Goal: Transaction & Acquisition: Obtain resource

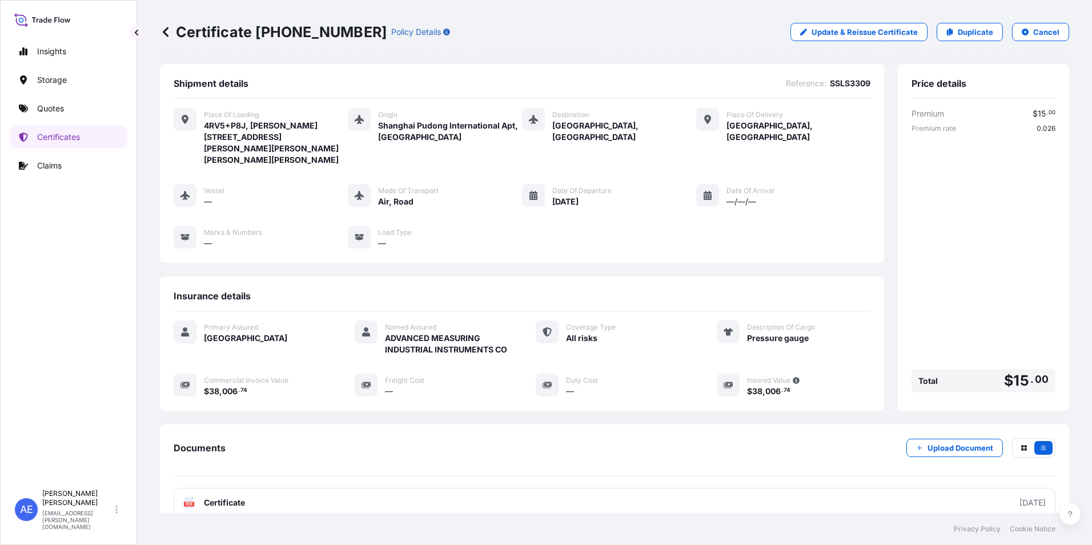
scroll to position [90, 0]
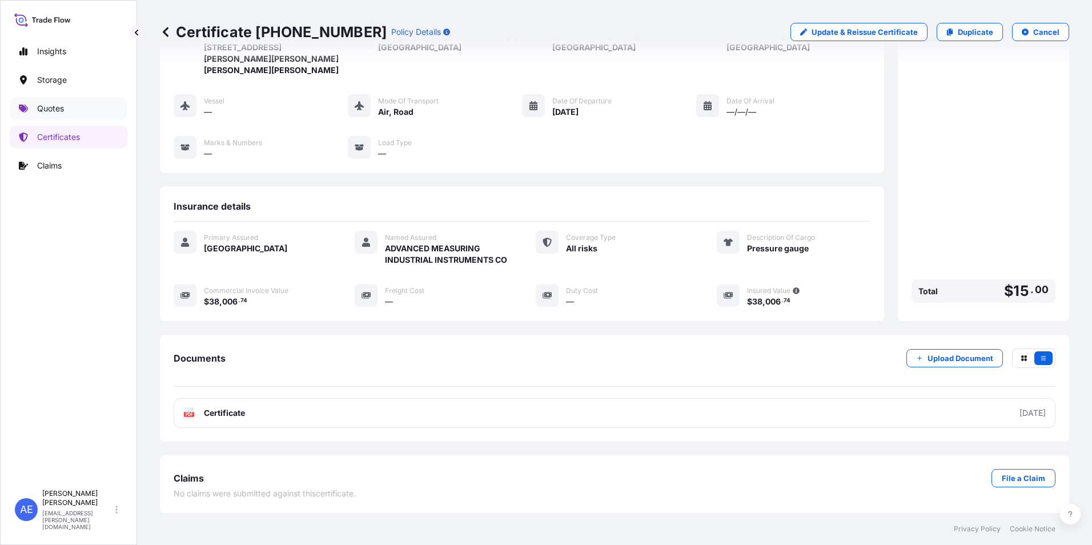
click at [46, 105] on p "Quotes" at bounding box center [50, 108] width 27 height 11
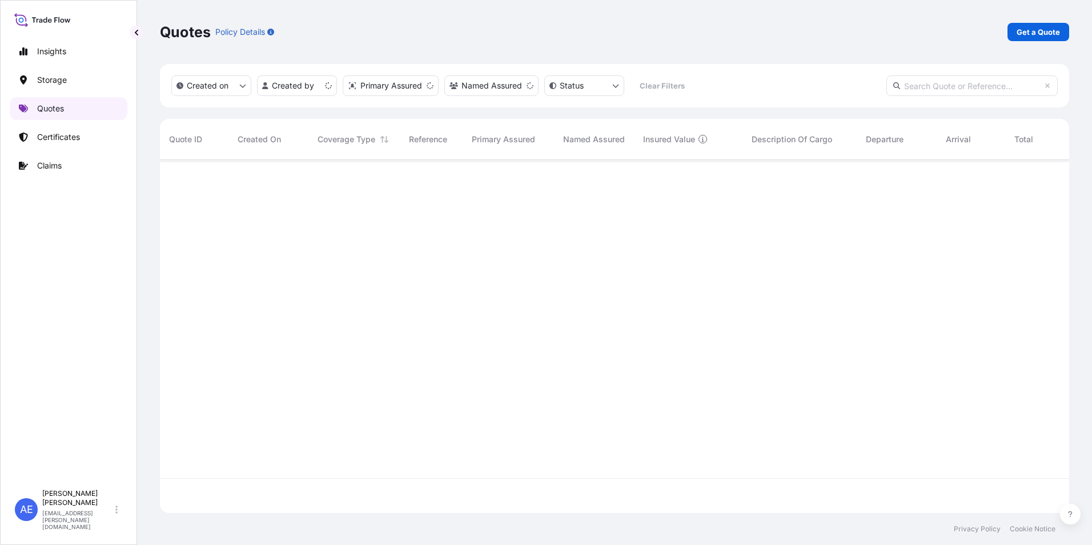
scroll to position [351, 901]
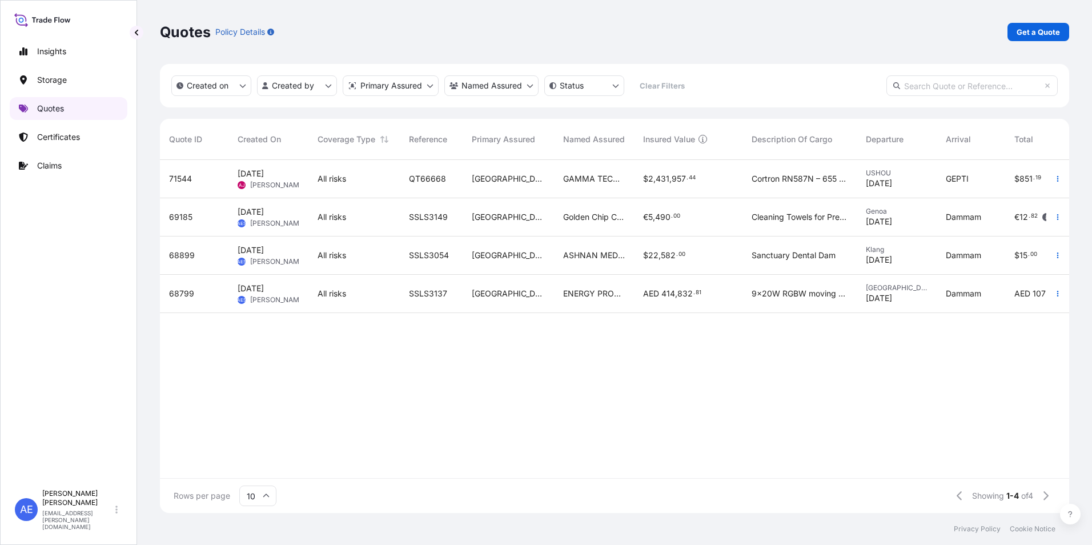
click at [51, 112] on p "Quotes" at bounding box center [50, 108] width 27 height 11
click at [1036, 31] on p "Get a Quote" at bounding box center [1038, 31] width 43 height 11
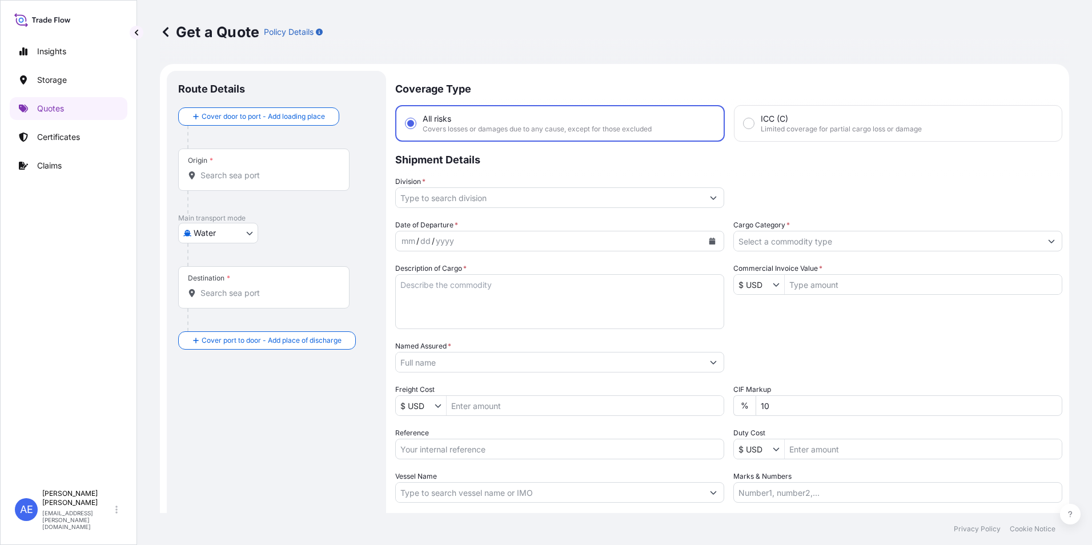
scroll to position [18, 0]
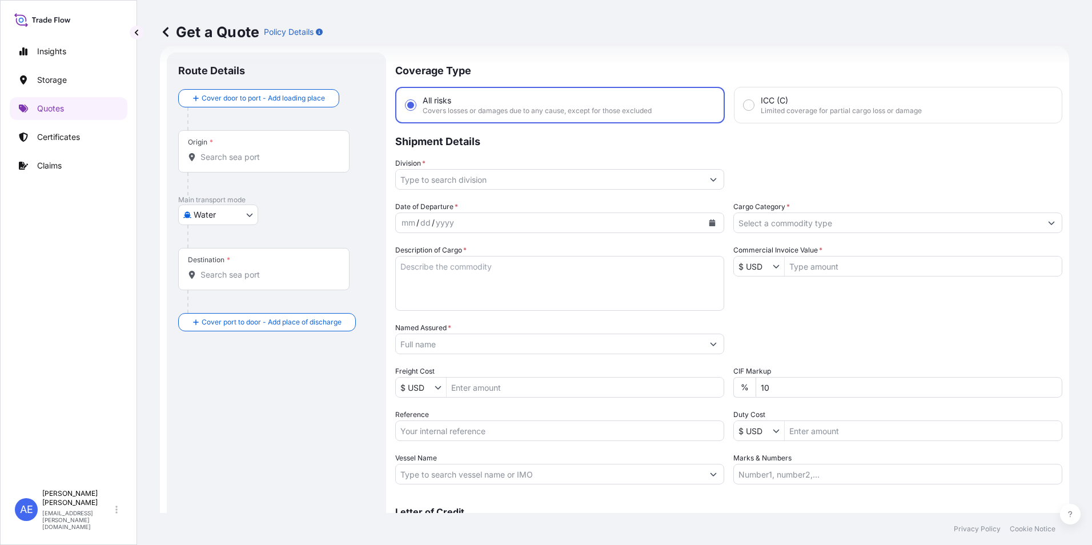
click at [225, 215] on body "Insights Storage Quotes Certificates Claims AE [PERSON_NAME] Samuel [EMAIL_ADDR…" at bounding box center [546, 272] width 1092 height 545
click at [214, 237] on div "Air" at bounding box center [218, 244] width 71 height 21
select select "Air"
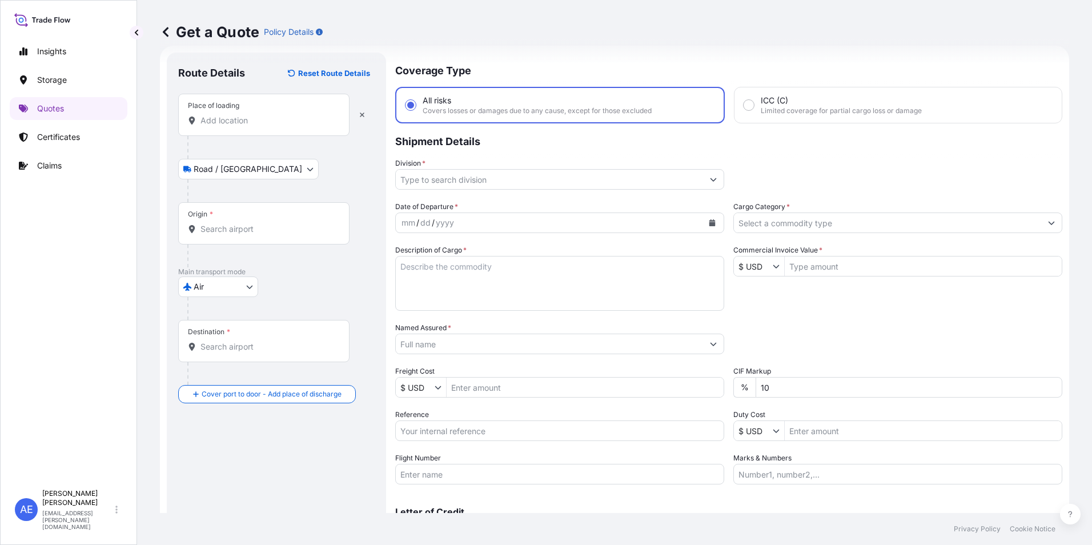
click at [212, 127] on div "Place of loading" at bounding box center [263, 115] width 171 height 42
click at [212, 126] on input "Place of loading" at bounding box center [267, 120] width 135 height 11
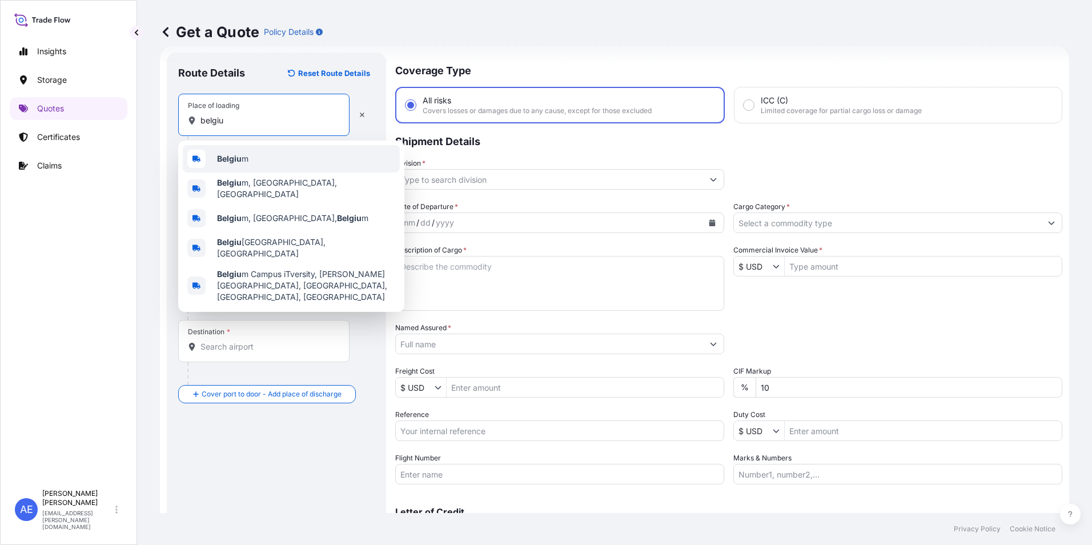
click at [223, 160] on b "Belgiu" at bounding box center [229, 159] width 25 height 10
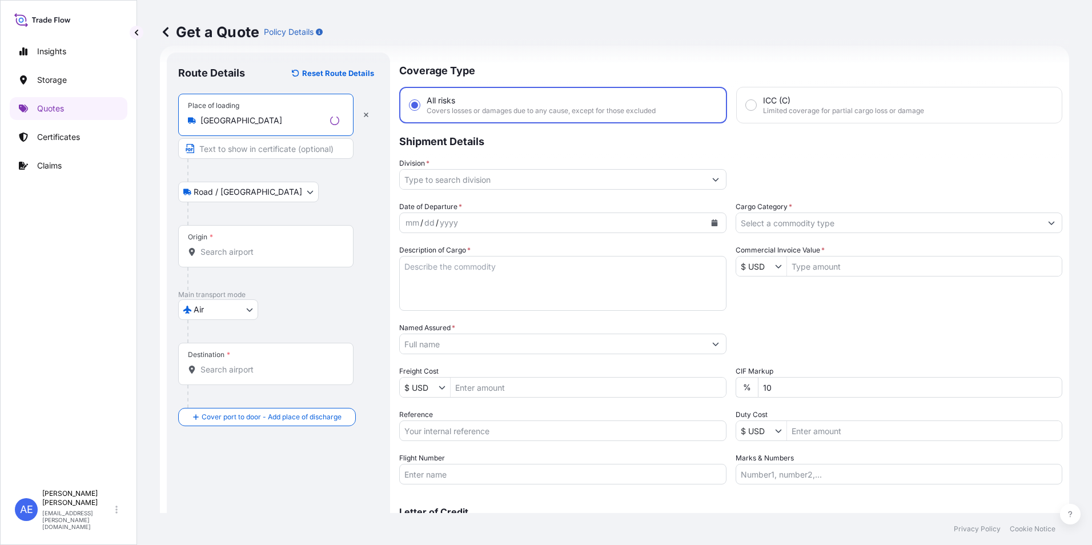
type input "[GEOGRAPHIC_DATA]"
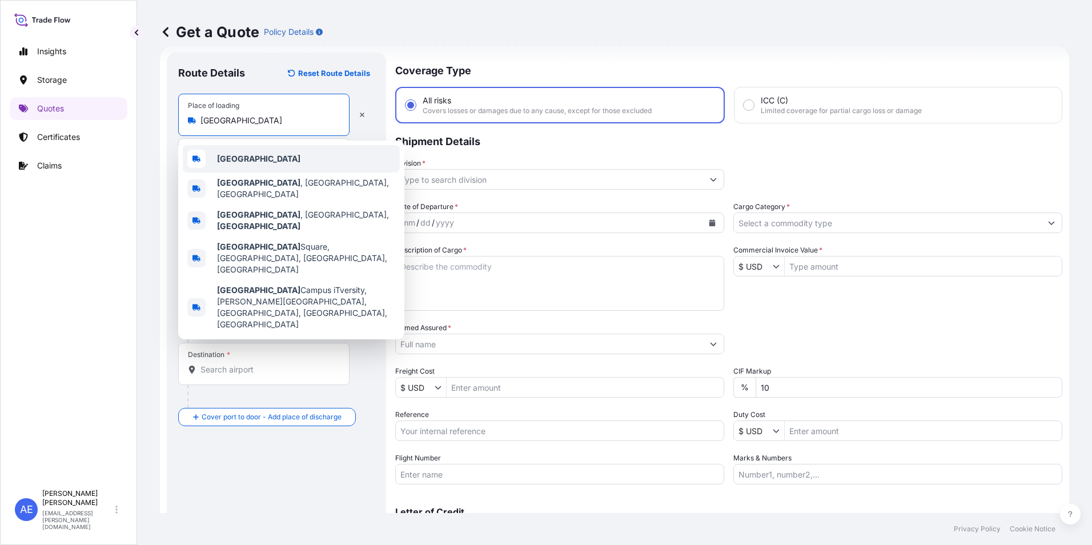
click at [231, 163] on b "[GEOGRAPHIC_DATA]" at bounding box center [258, 159] width 83 height 10
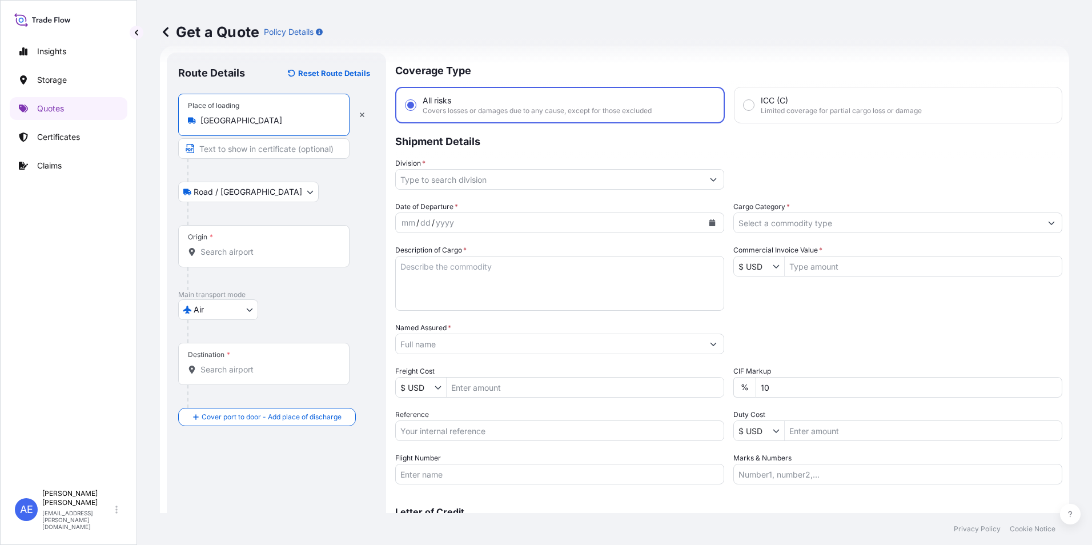
click at [238, 243] on div "Origin *" at bounding box center [263, 246] width 171 height 42
click at [238, 246] on input "Origin *" at bounding box center [267, 251] width 135 height 11
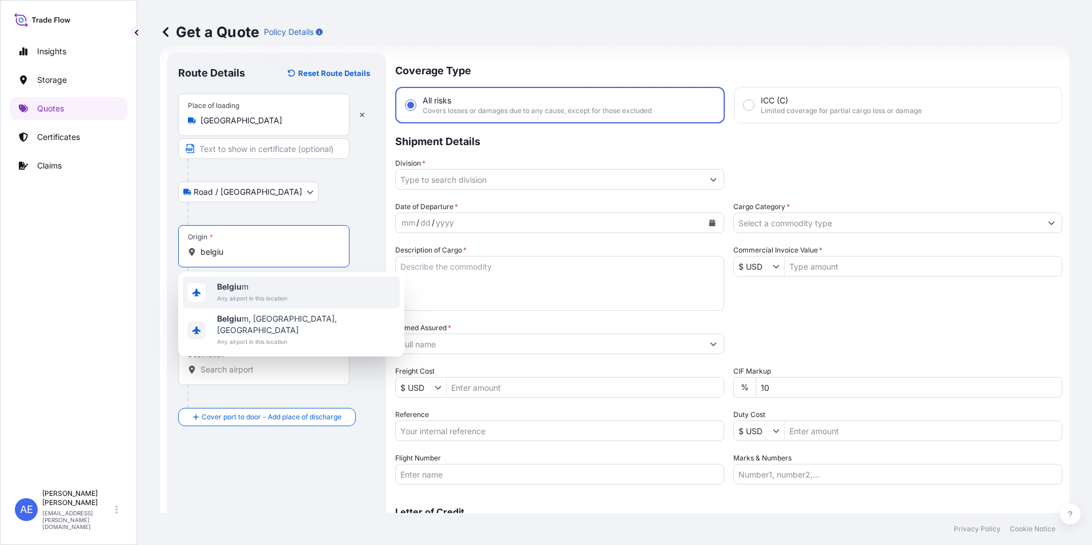
click at [245, 290] on span "Belgiu m" at bounding box center [252, 286] width 70 height 11
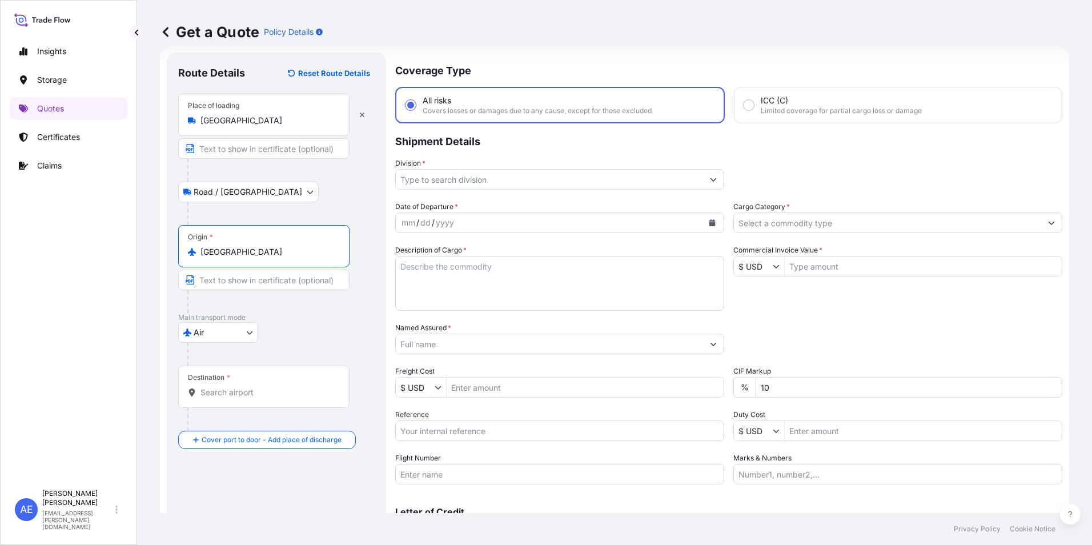
type input "[GEOGRAPHIC_DATA]"
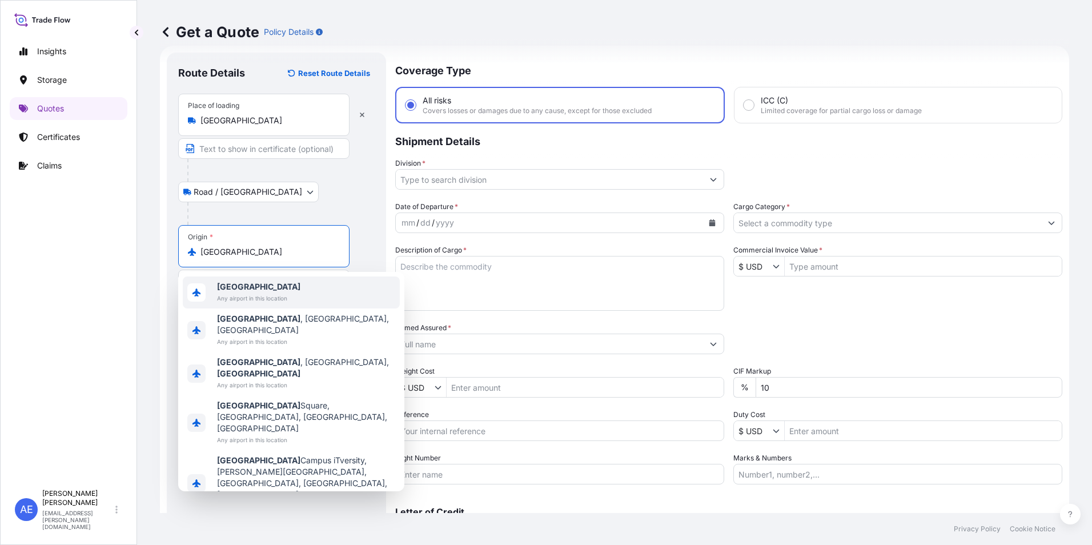
click at [235, 287] on b "[GEOGRAPHIC_DATA]" at bounding box center [258, 287] width 83 height 10
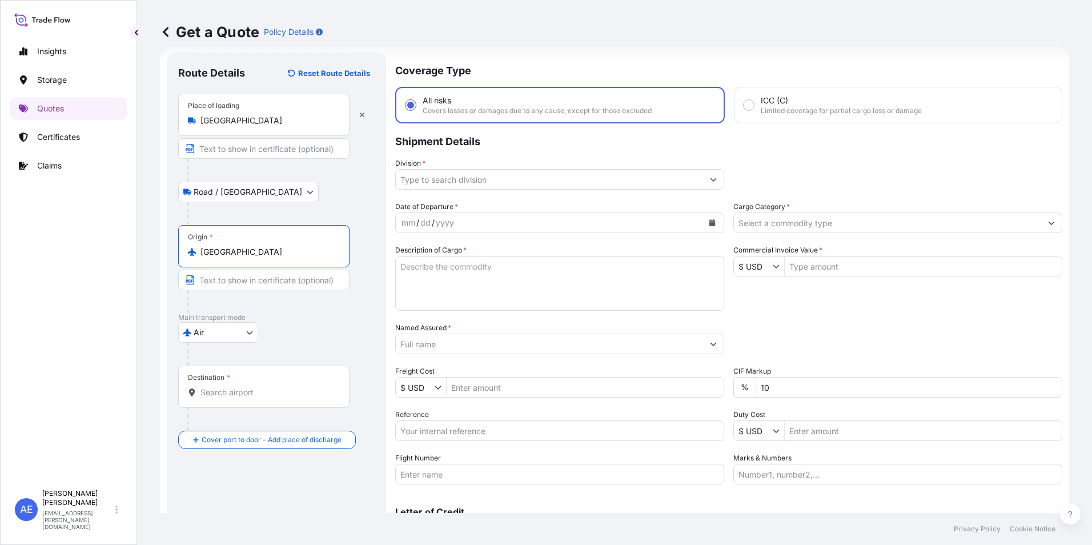
click at [231, 381] on div "Destination *" at bounding box center [263, 387] width 171 height 42
click at [231, 387] on input "Destination *" at bounding box center [267, 392] width 135 height 11
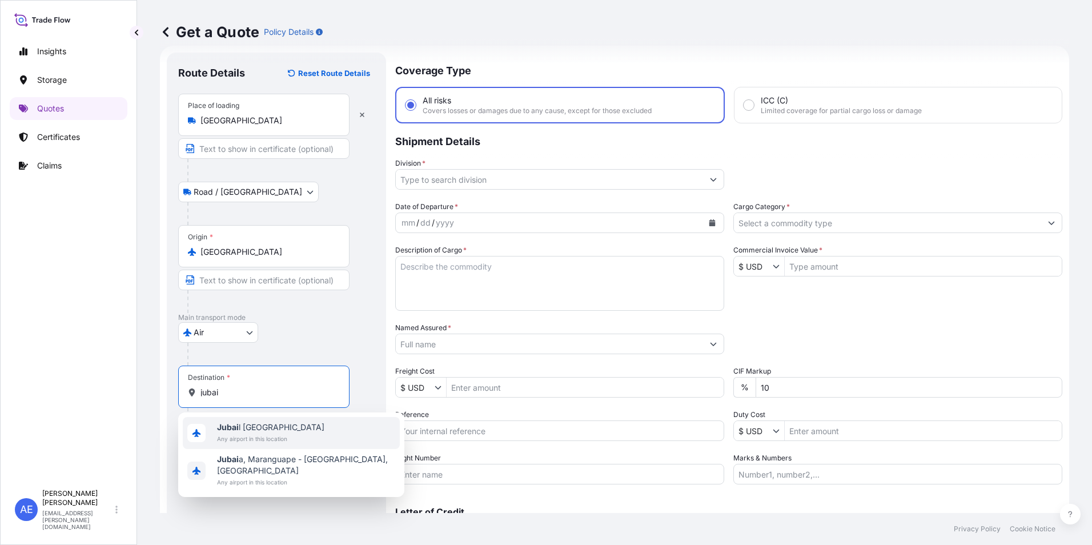
click at [245, 431] on span "Jubai l [GEOGRAPHIC_DATA]" at bounding box center [270, 426] width 107 height 11
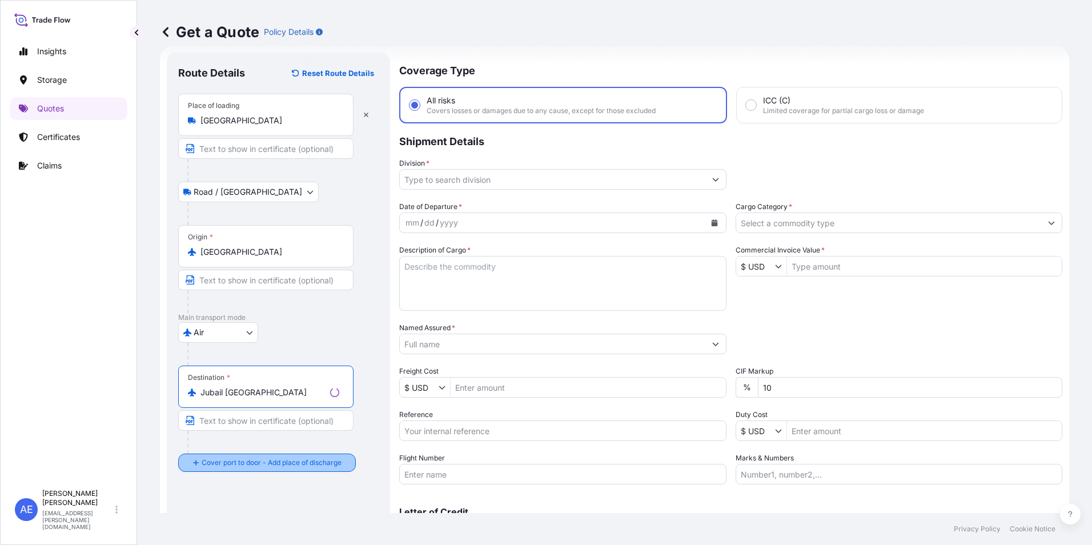
type input "Jubail [GEOGRAPHIC_DATA]"
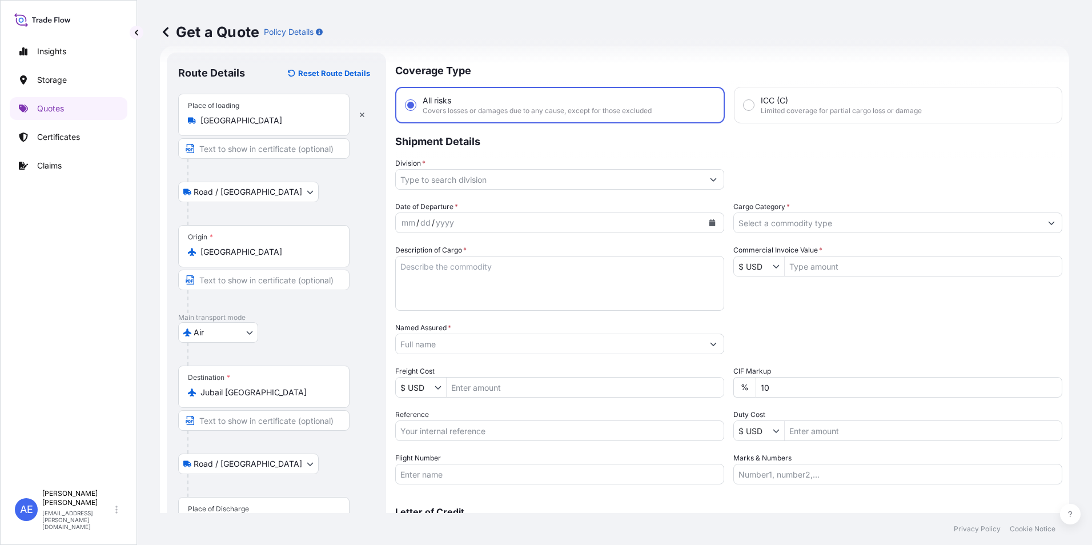
scroll to position [82, 0]
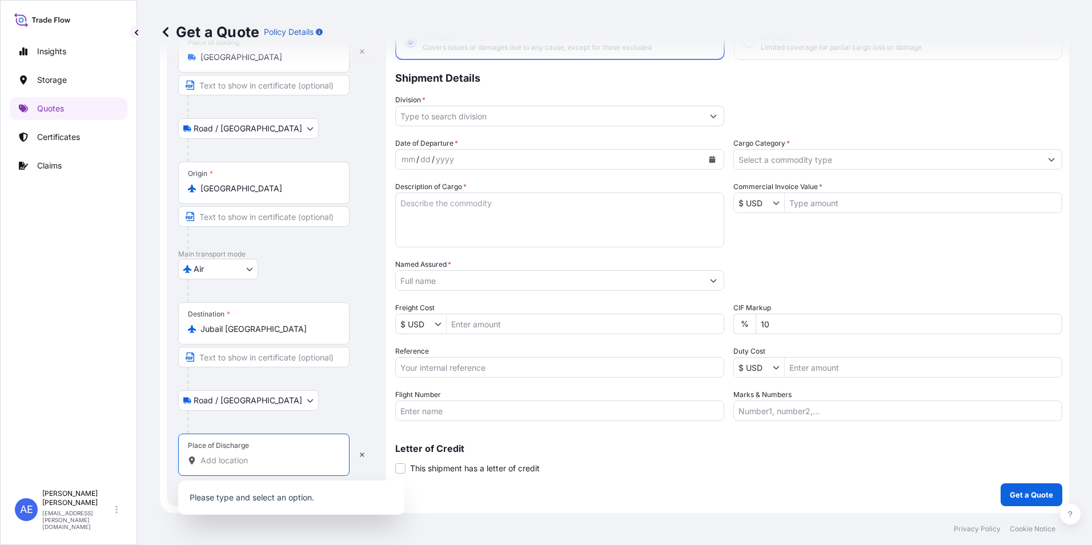
click at [227, 455] on input "Place of Discharge" at bounding box center [267, 460] width 135 height 11
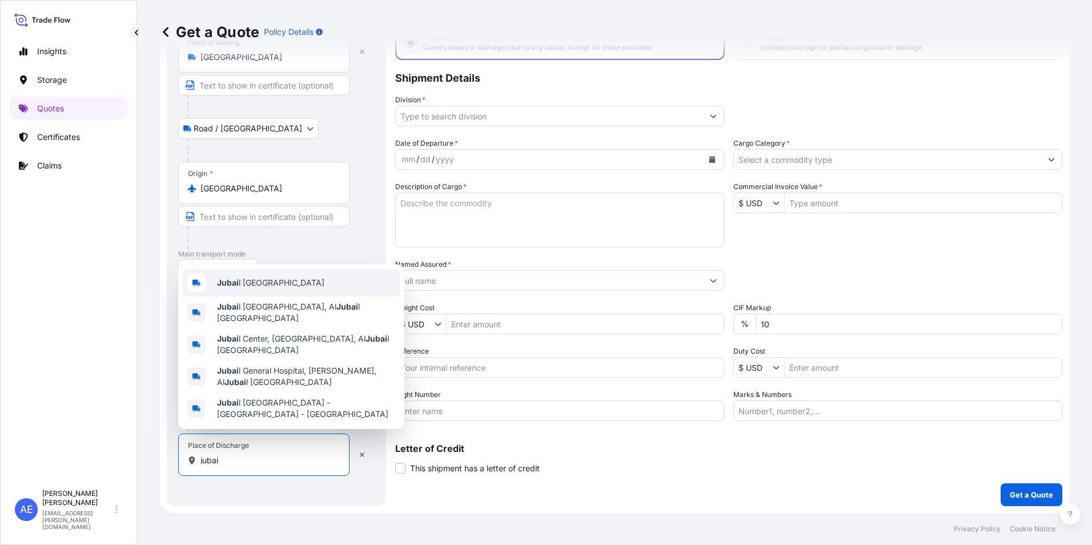
click at [247, 288] on span "Jubai l [GEOGRAPHIC_DATA]" at bounding box center [270, 282] width 107 height 11
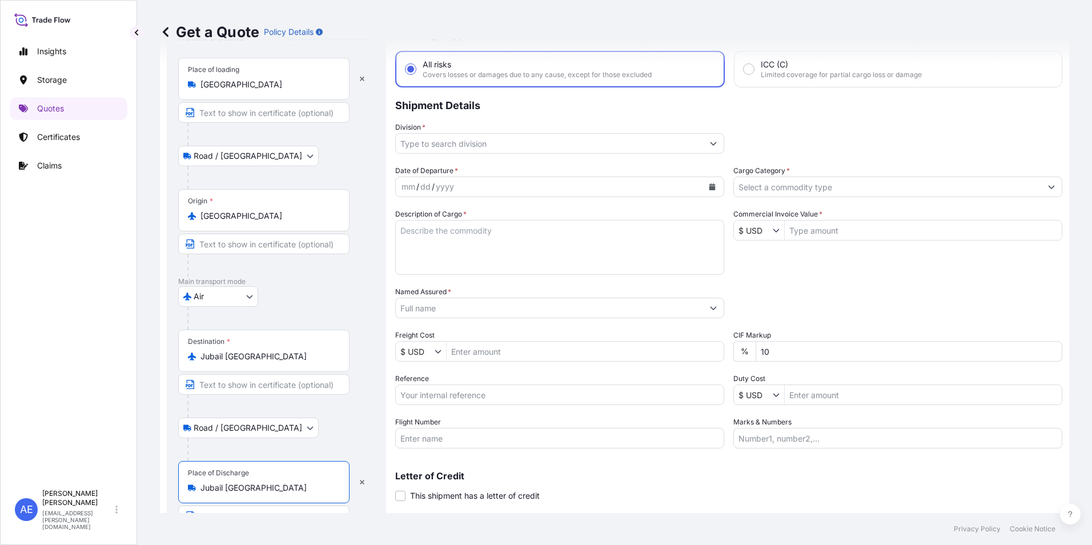
scroll to position [57, 0]
type input "Jubail [GEOGRAPHIC_DATA]"
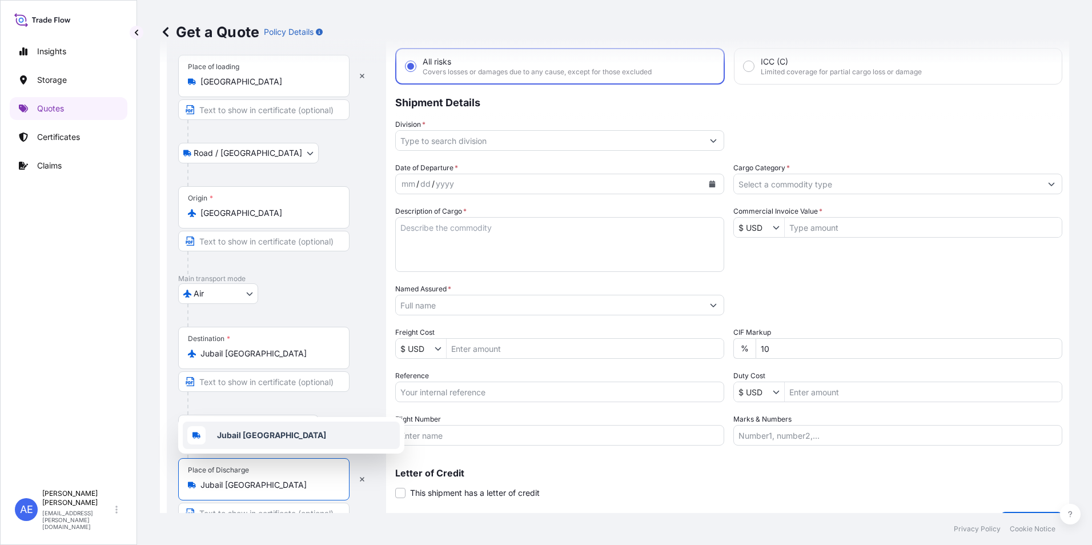
click at [455, 256] on textarea "Description of Cargo *" at bounding box center [559, 244] width 329 height 55
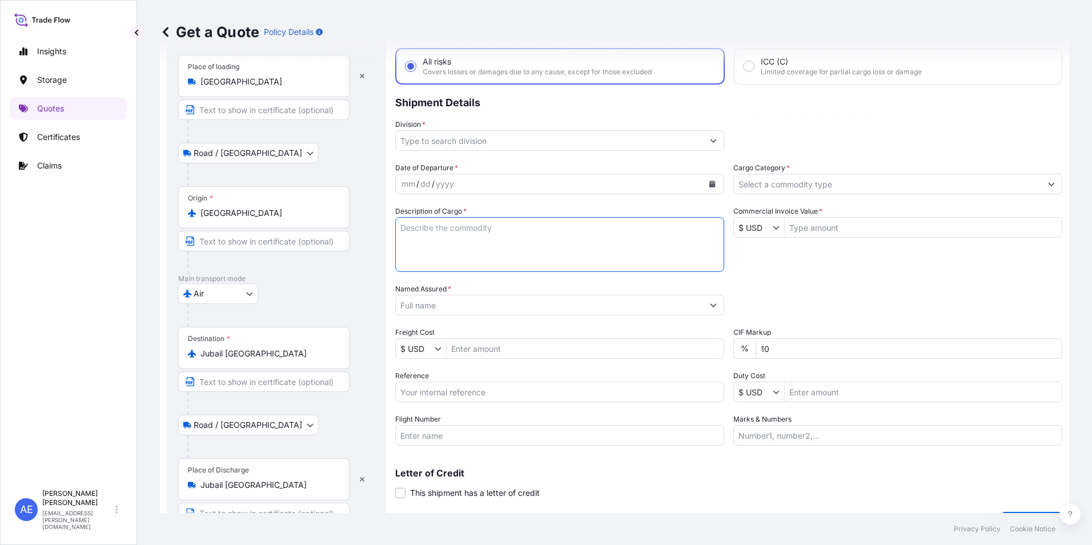
paste textarea "SEAL.GAS.LABYRINTH GASKET.COVER.B/G-PIN Gasket, Cooler O-RING.SILICONE.STANDARD"
type textarea "SEAL.GAS.LABYRINTH GASKET.COVER.B/G-PIN Gasket, Cooler O-RING.SILICONE.STANDARD"
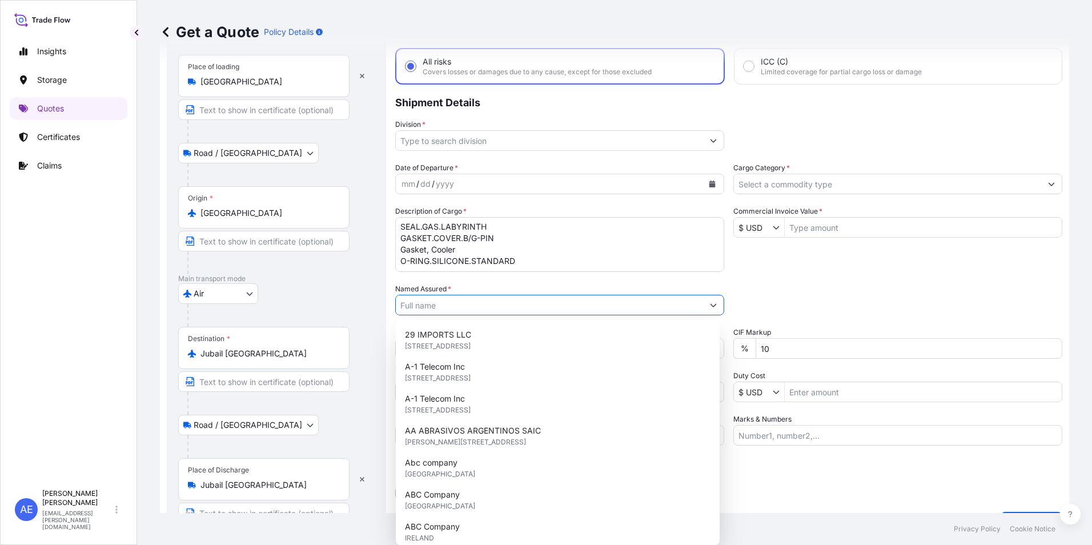
click at [443, 308] on input "Named Assured *" at bounding box center [549, 305] width 307 height 21
paste input "ASAS ALJOOD COMPANY"
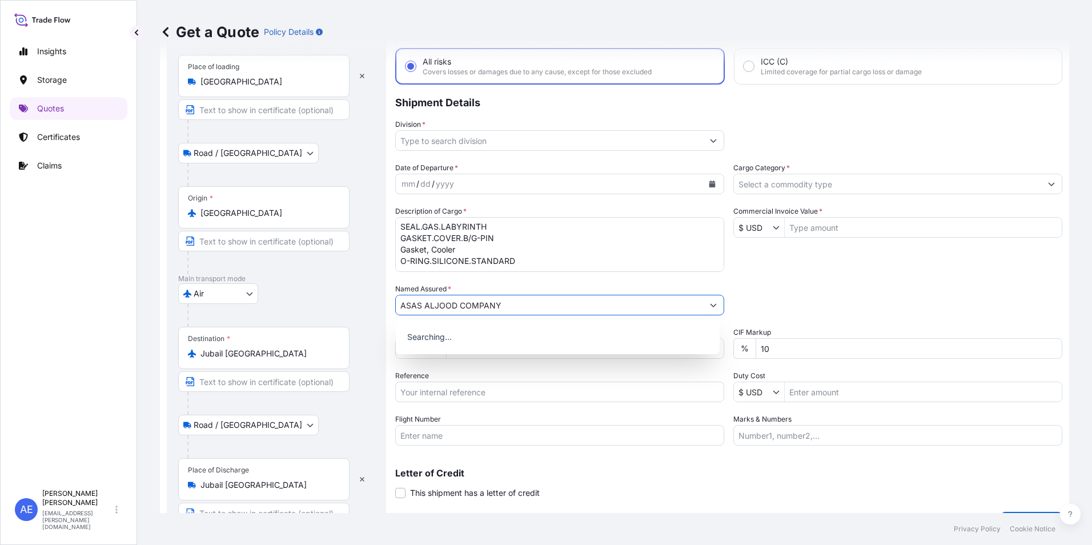
type input "ASAS ALJOOD COMPANY"
click at [455, 385] on input "Reference" at bounding box center [559, 391] width 329 height 21
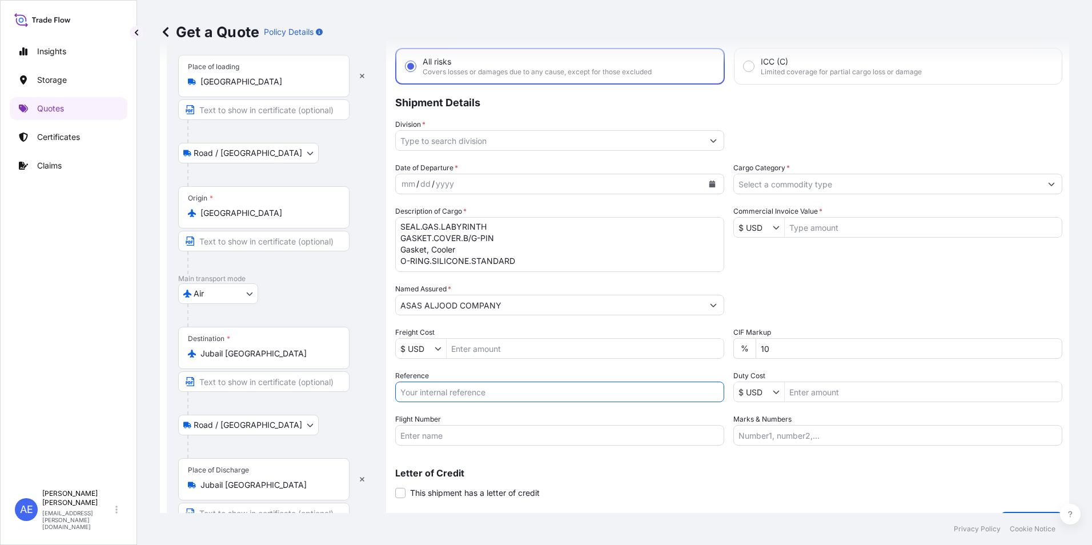
paste input "SSLS3305 AWB# 4894514203"
click at [446, 396] on input "SSLS3305 AWB# 4894514203" at bounding box center [559, 391] width 329 height 21
drag, startPoint x: 443, startPoint y: 391, endPoint x: 397, endPoint y: 392, distance: 45.7
click at [397, 392] on input "SSLS3305 AWB# 4894514203" at bounding box center [559, 391] width 329 height 21
click at [492, 395] on input "AWB# 4894514203" at bounding box center [559, 391] width 329 height 21
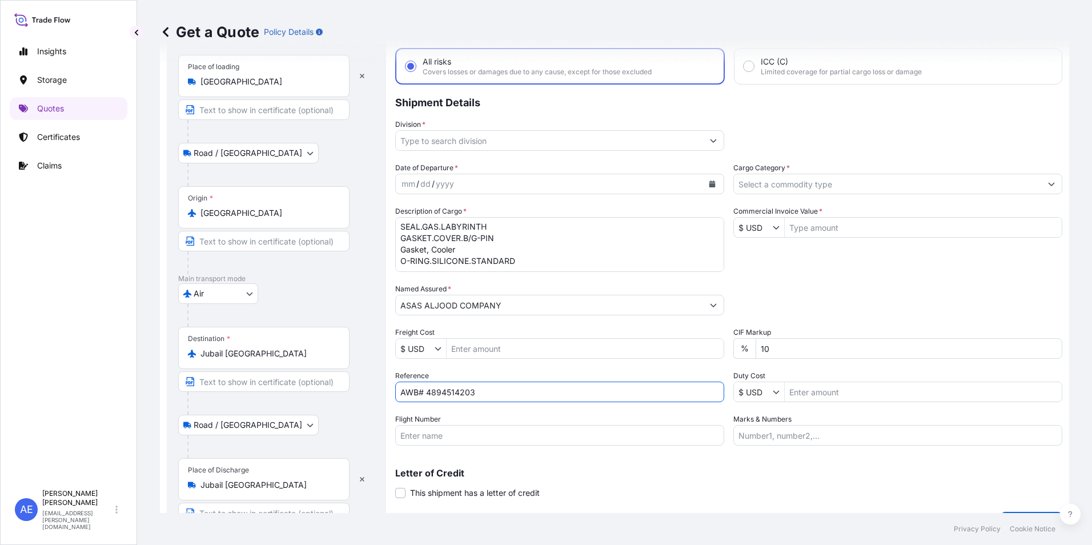
paste input "SSLS3305"
click at [476, 393] on input "AWB# 4894514203SSLS3305" at bounding box center [559, 391] width 329 height 21
type input "AWB# 4894514203 SSLS3305"
drag, startPoint x: 815, startPoint y: 350, endPoint x: 444, endPoint y: 375, distance: 372.0
click at [454, 374] on div "Date of Departure * mm / dd / yyyy Cargo Category * Description of Cargo * SEAL…" at bounding box center [728, 303] width 667 height 283
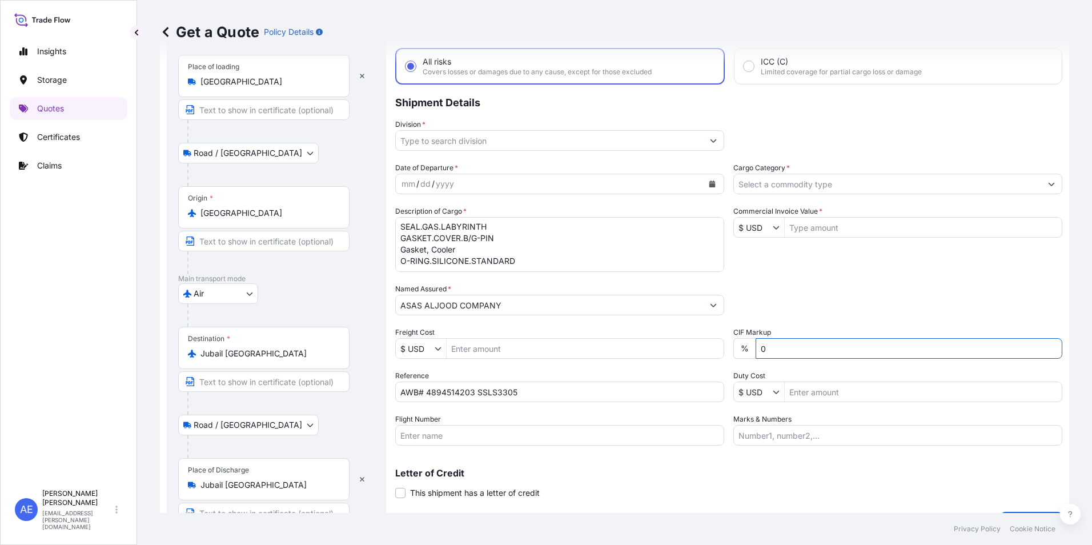
type input "0"
click at [799, 228] on input "Commercial Invoice Value *" at bounding box center [923, 227] width 277 height 21
paste input "17381.39"
type input "17,381.39"
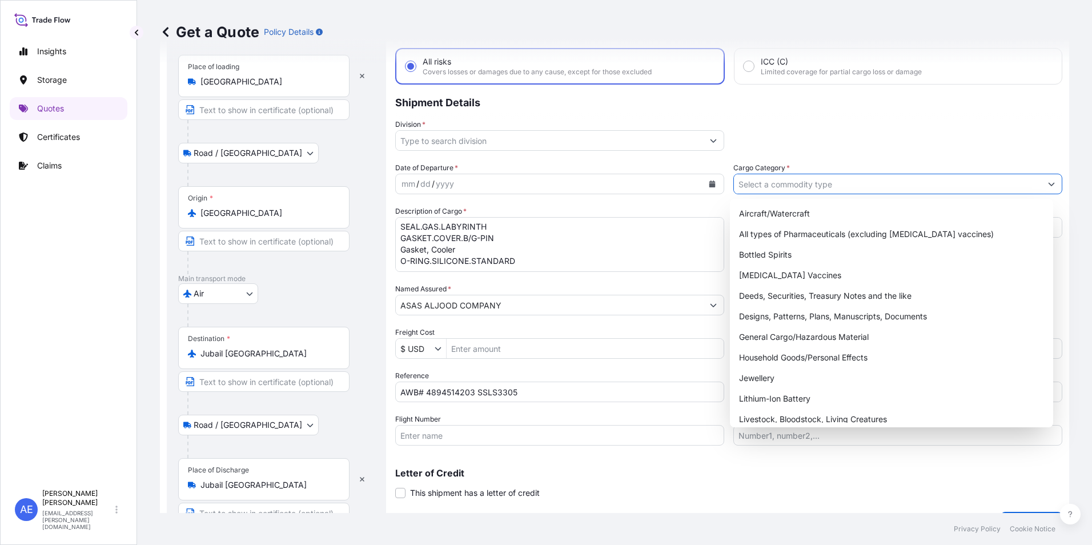
click at [812, 179] on input "Cargo Category *" at bounding box center [887, 184] width 307 height 21
click at [790, 332] on div "General Cargo/Hazardous Material" at bounding box center [891, 337] width 315 height 21
type input "General Cargo/Hazardous Material"
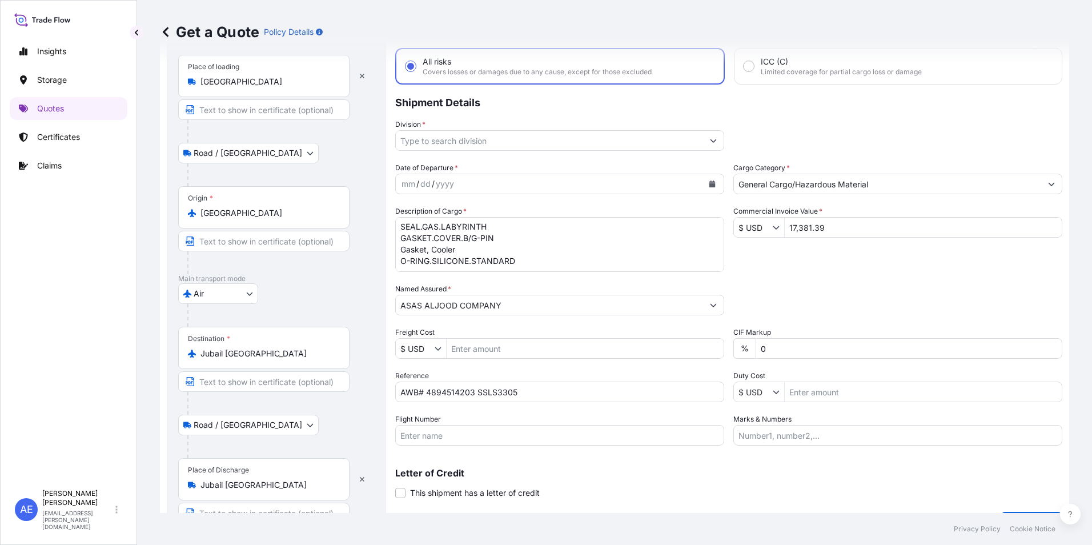
click at [873, 286] on div "Packing Category Type to search a container mode Please select a primary mode o…" at bounding box center [897, 299] width 329 height 32
click at [708, 144] on button "Show suggestions" at bounding box center [713, 140] width 21 height 21
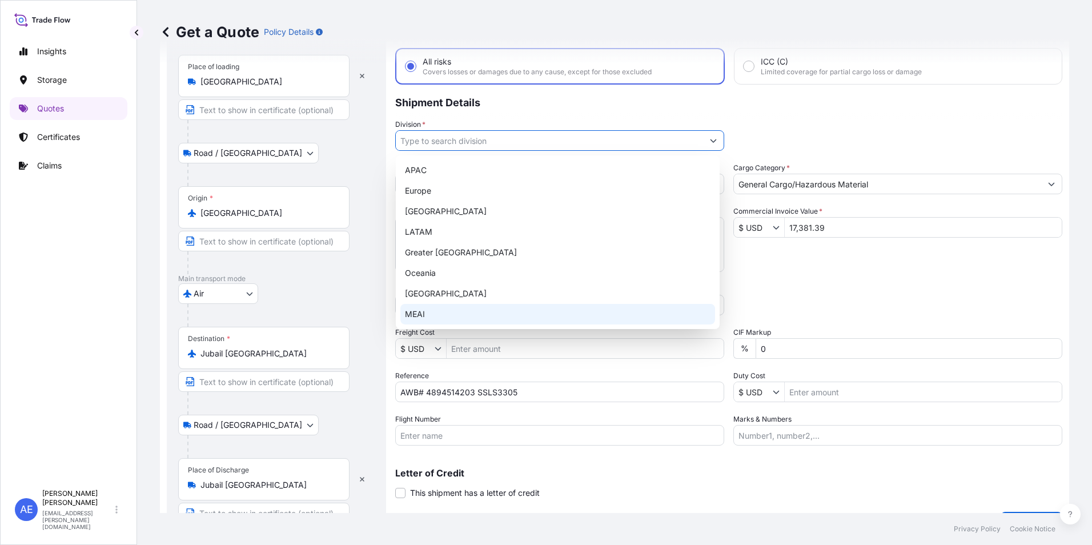
click at [451, 308] on div "MEAI" at bounding box center [557, 314] width 315 height 21
type input "MEAI"
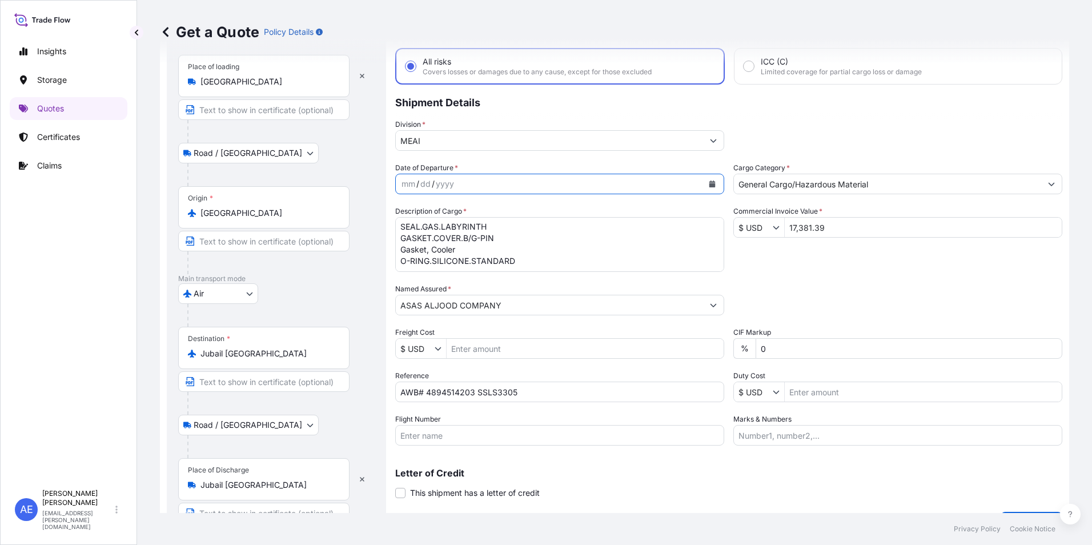
click at [712, 181] on button "Calendar" at bounding box center [712, 184] width 18 height 18
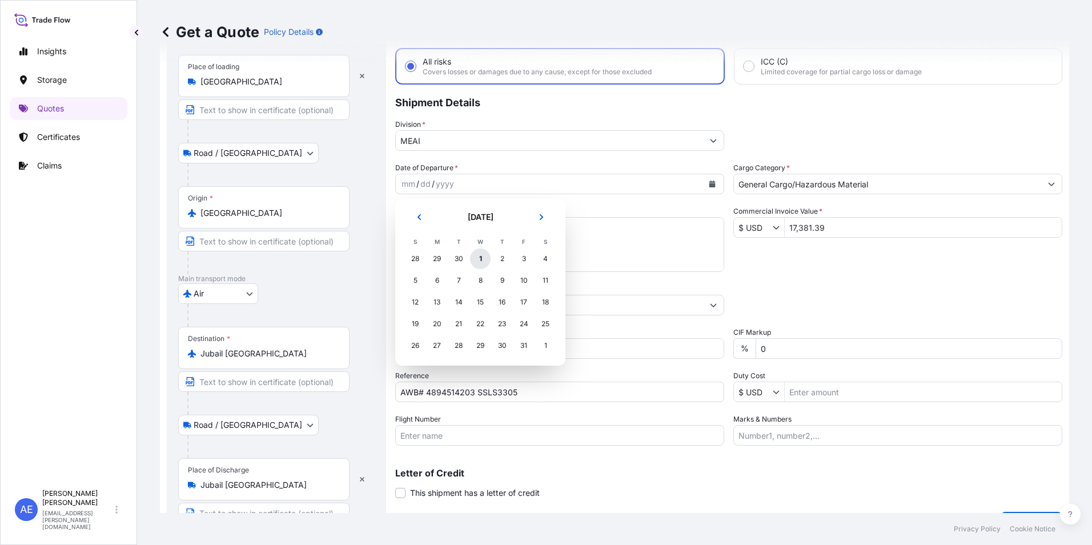
click at [486, 258] on div "1" at bounding box center [480, 258] width 21 height 21
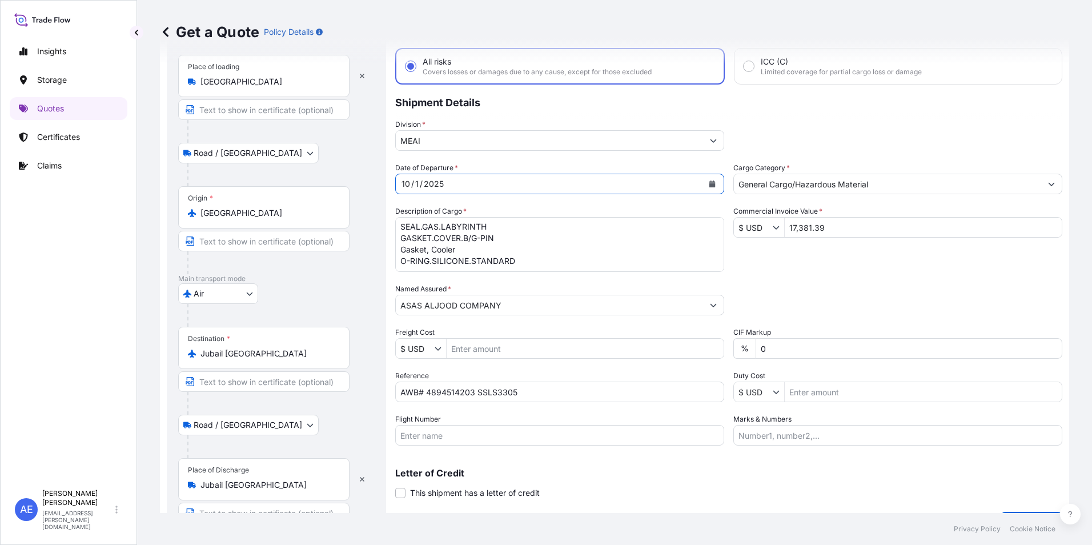
scroll to position [86, 0]
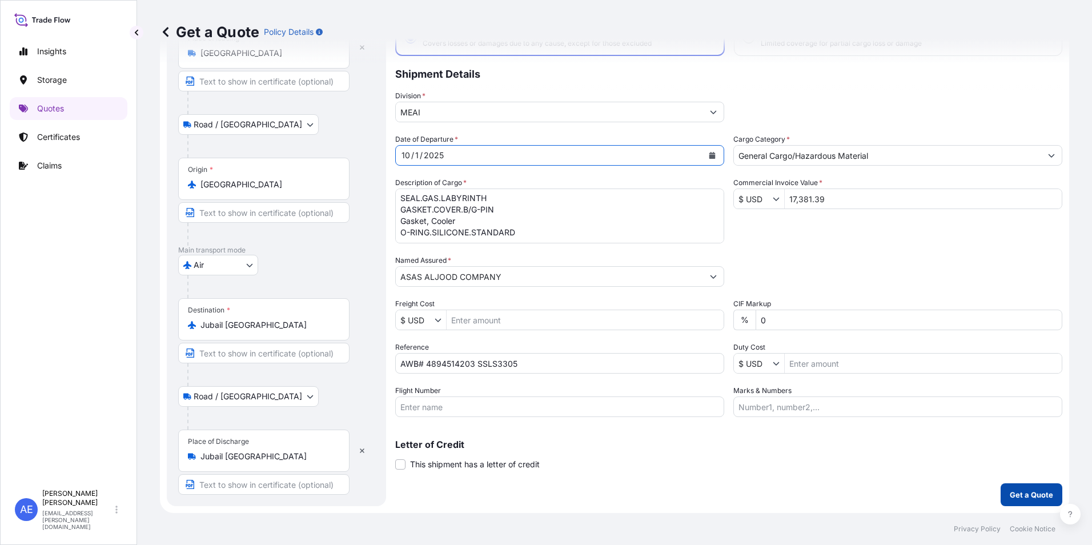
click at [1001, 486] on button "Get a Quote" at bounding box center [1032, 494] width 62 height 23
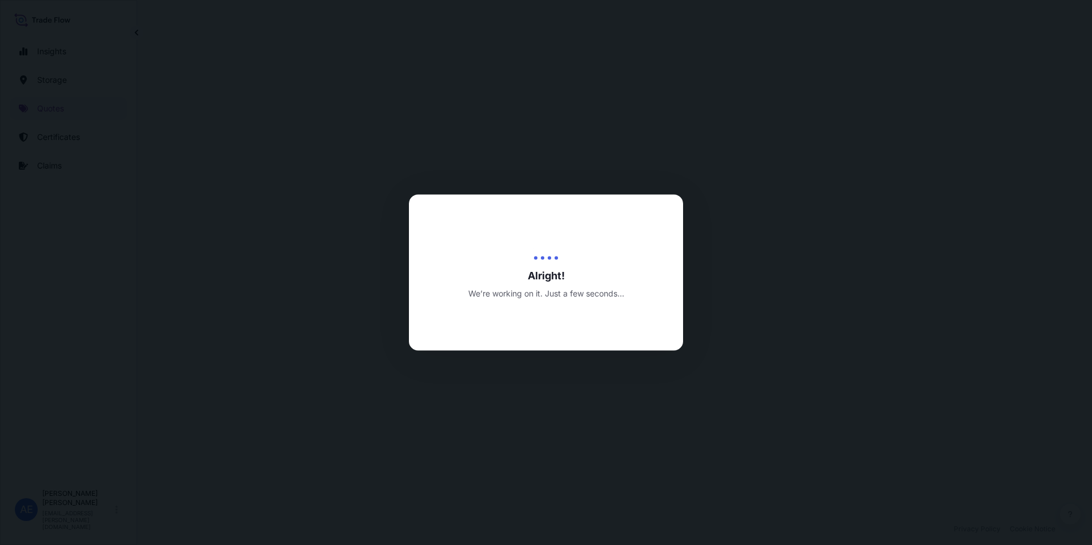
select select "Road / [GEOGRAPHIC_DATA]"
select select "Air"
select select "Road / [GEOGRAPHIC_DATA]"
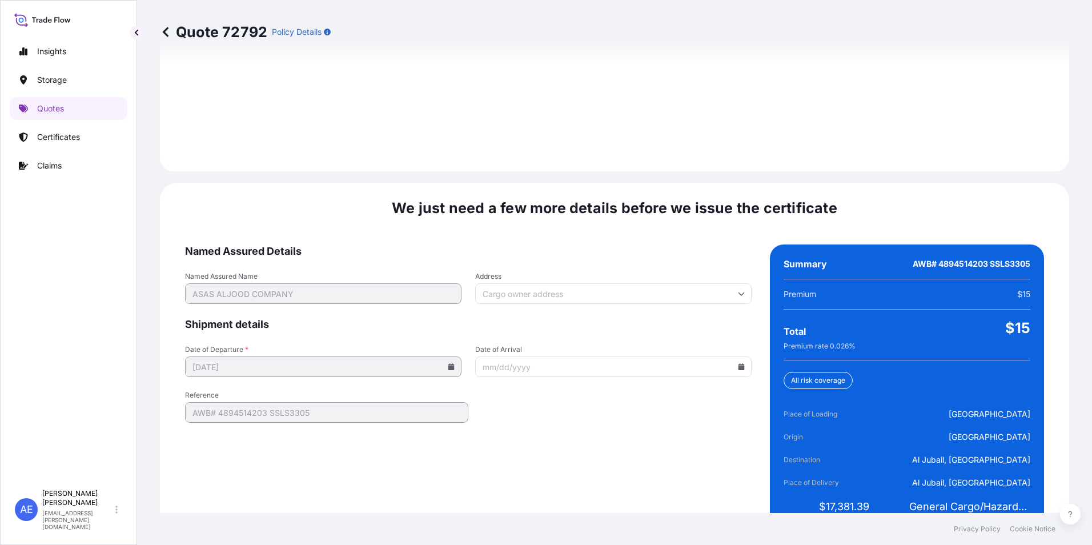
scroll to position [1700, 0]
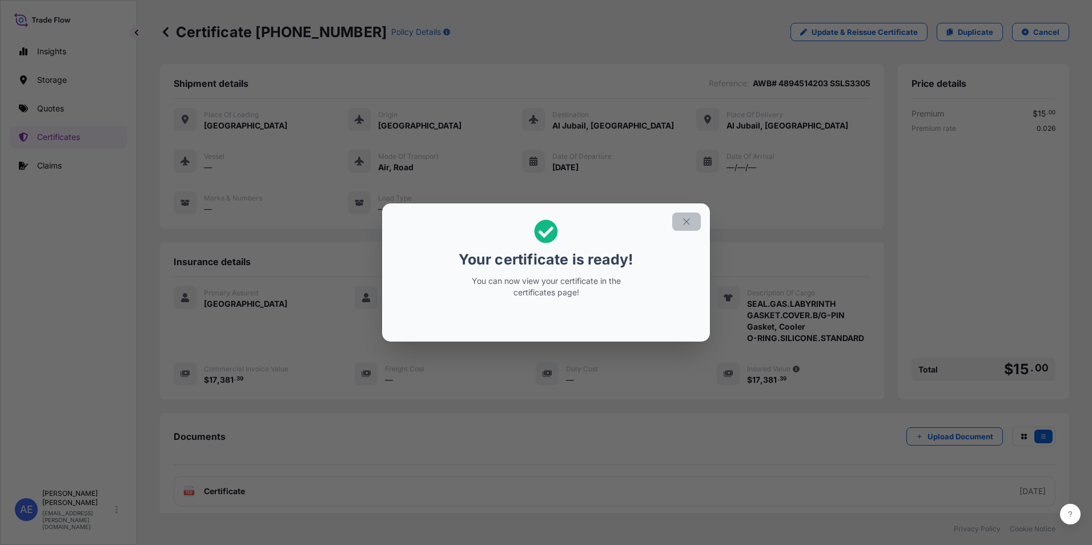
click at [686, 223] on icon "button" at bounding box center [686, 221] width 10 height 10
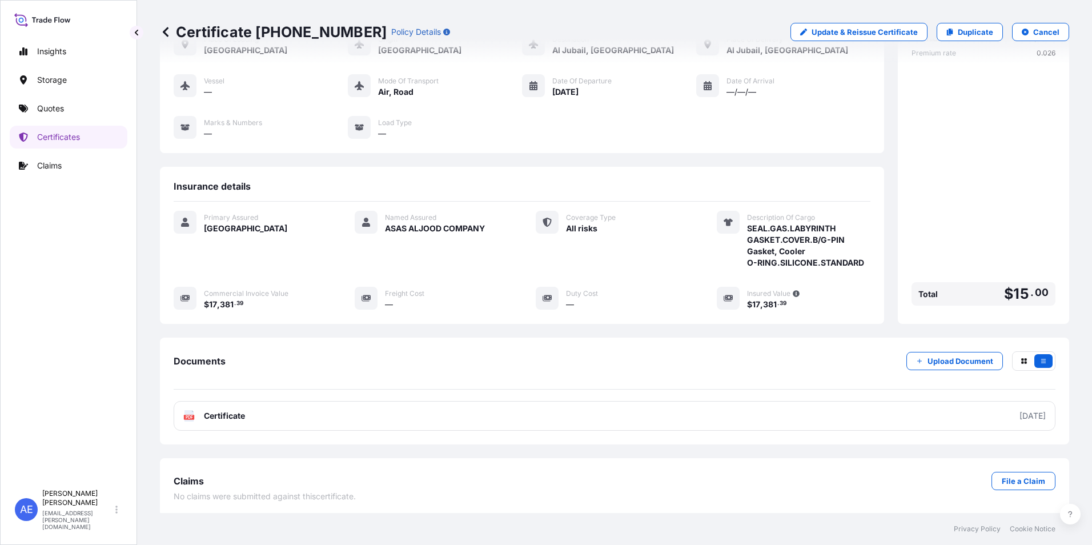
scroll to position [78, 0]
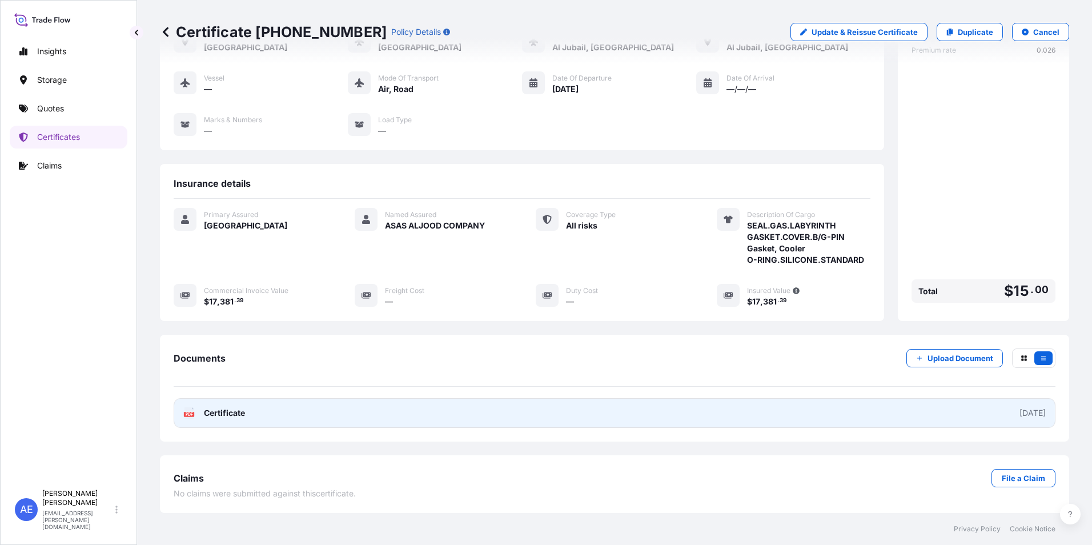
click at [447, 407] on link "PDF Certificate [DATE]" at bounding box center [615, 413] width 882 height 30
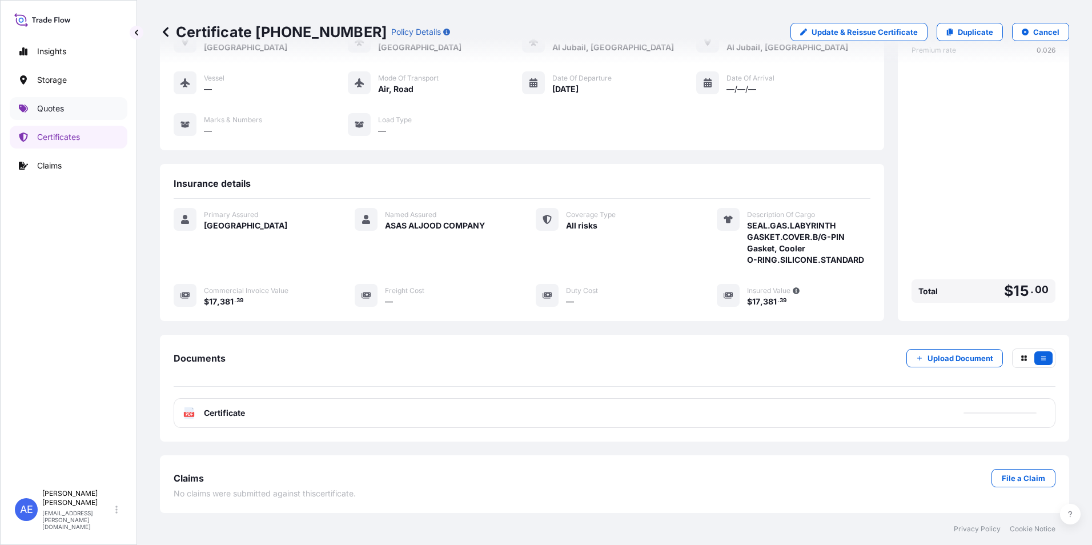
click at [54, 110] on p "Quotes" at bounding box center [50, 108] width 27 height 11
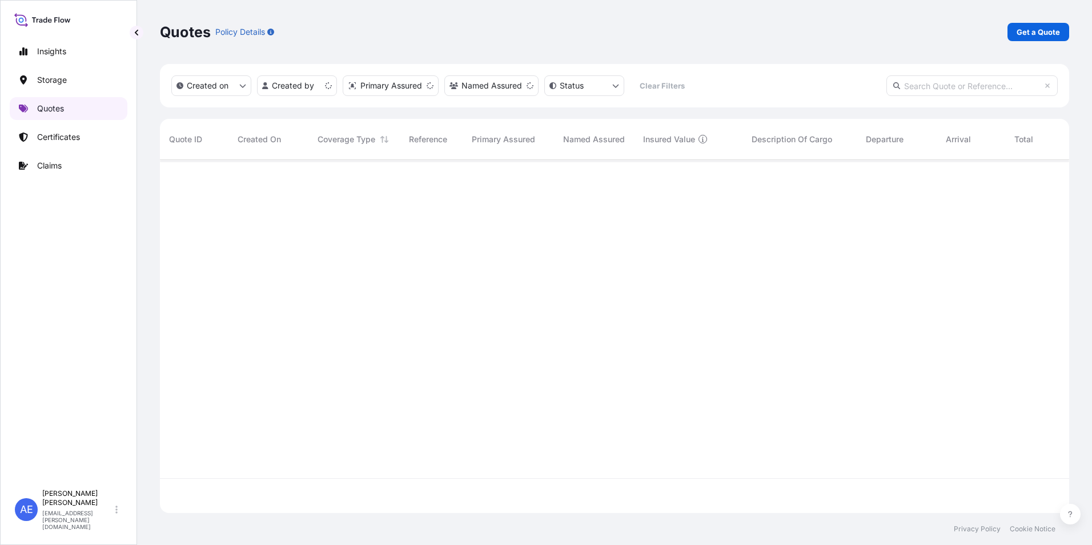
scroll to position [351, 901]
click at [1044, 29] on p "Get a Quote" at bounding box center [1038, 31] width 43 height 11
select select "Water"
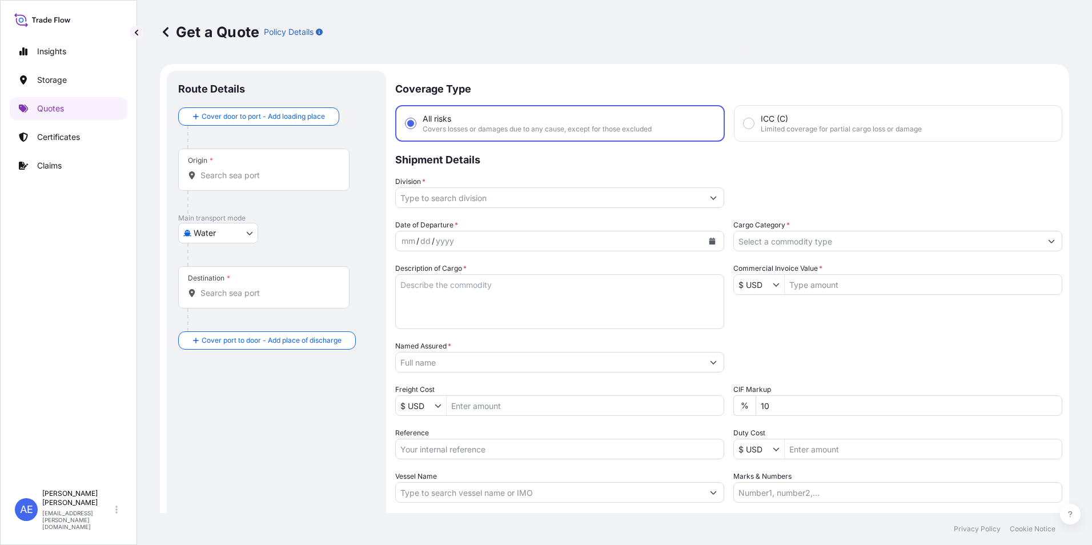
scroll to position [18, 0]
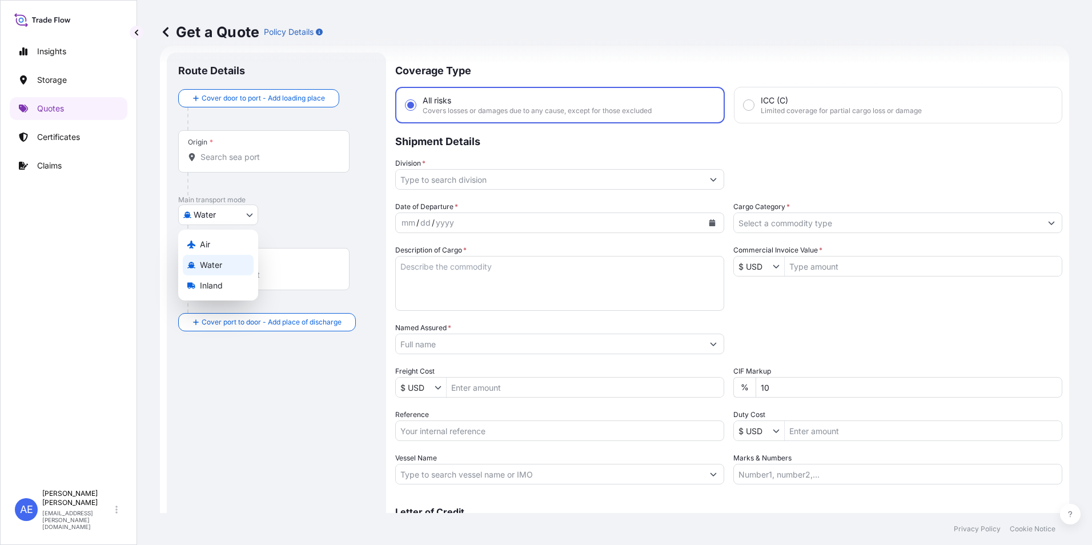
click at [220, 214] on body "Insights Storage Quotes Certificates Claims AE [PERSON_NAME] Samuel [EMAIL_ADDR…" at bounding box center [546, 272] width 1092 height 545
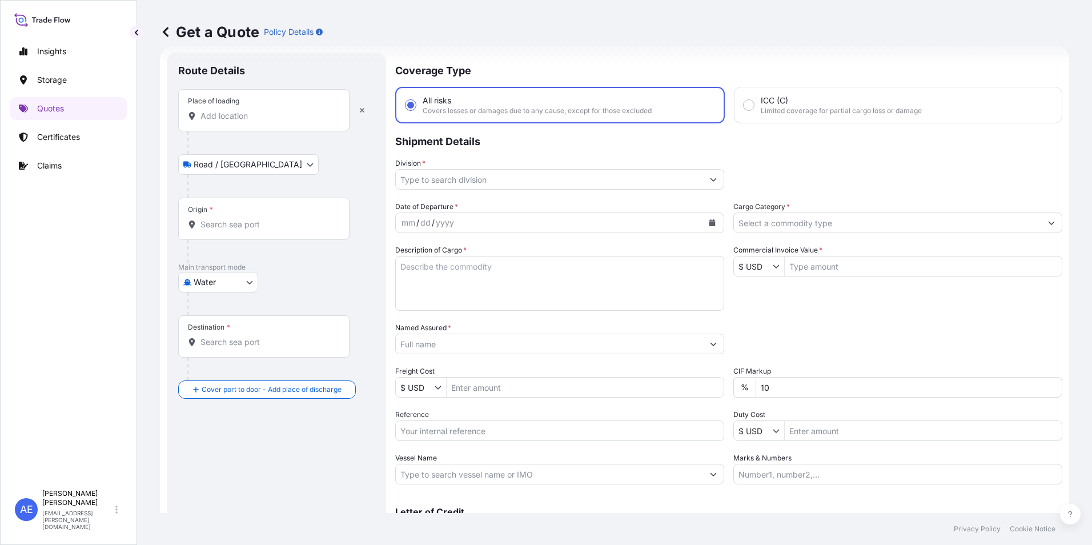
click at [227, 121] on input "Place of loading" at bounding box center [267, 115] width 135 height 11
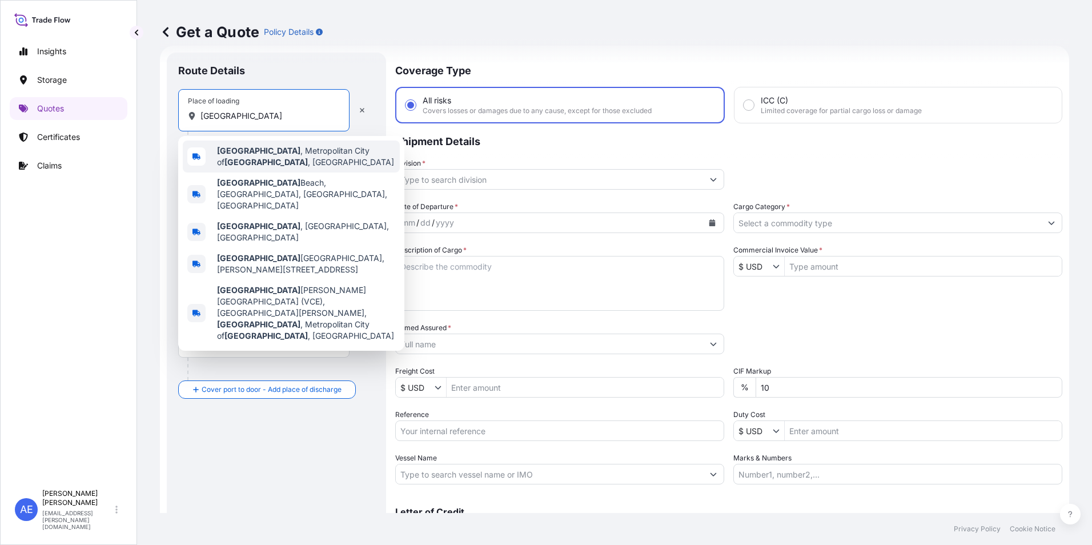
click at [279, 156] on span "[GEOGRAPHIC_DATA] , Metropolitan City of [GEOGRAPHIC_DATA] , [GEOGRAPHIC_DATA]" at bounding box center [306, 156] width 178 height 23
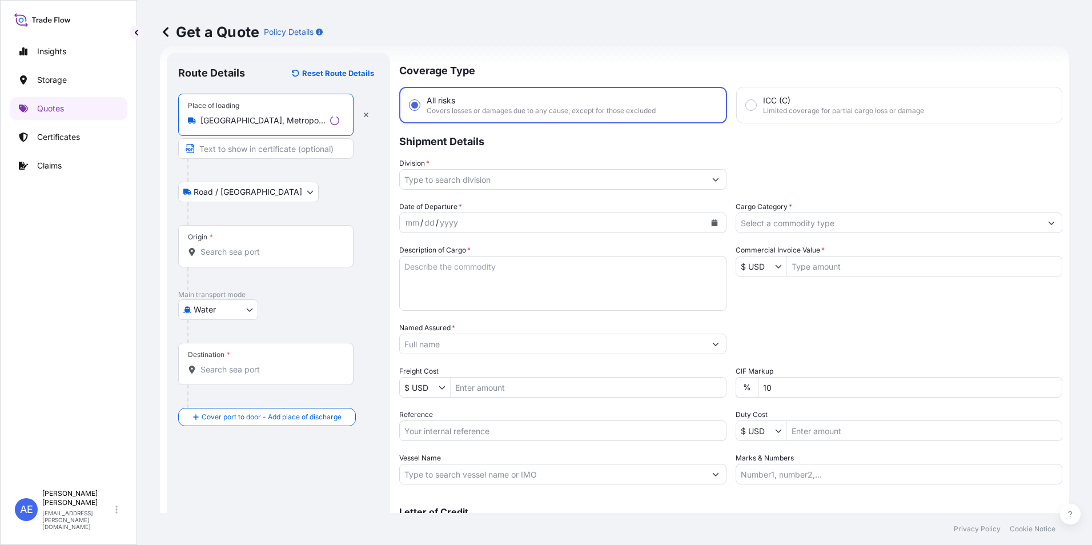
type input "[GEOGRAPHIC_DATA], Metropolitan City of [GEOGRAPHIC_DATA], [GEOGRAPHIC_DATA]"
click at [232, 235] on div "Origin *" at bounding box center [265, 246] width 175 height 42
click at [232, 246] on input "Origin *" at bounding box center [269, 251] width 139 height 11
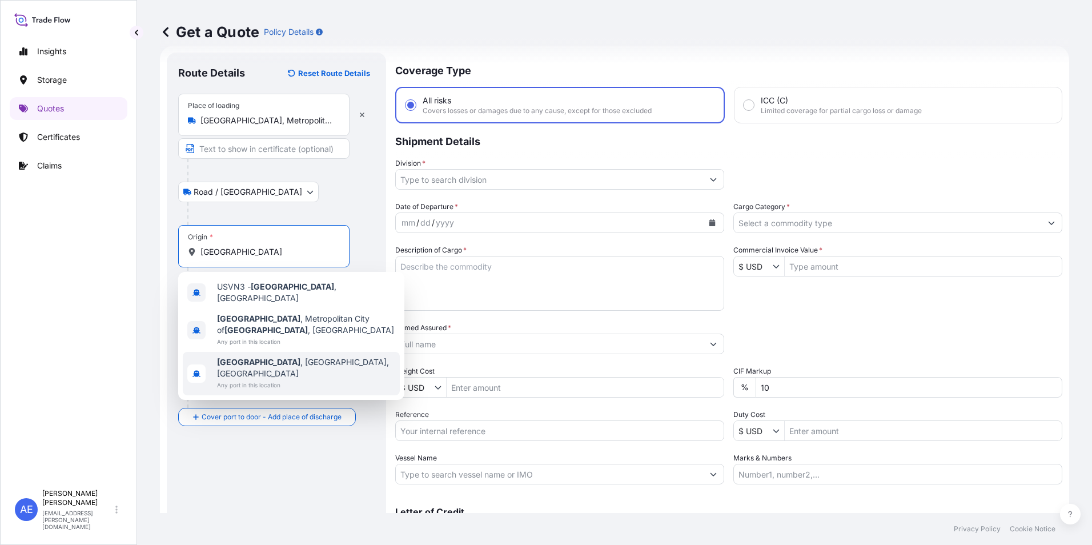
click at [271, 336] on span "Any port in this location" at bounding box center [306, 341] width 178 height 11
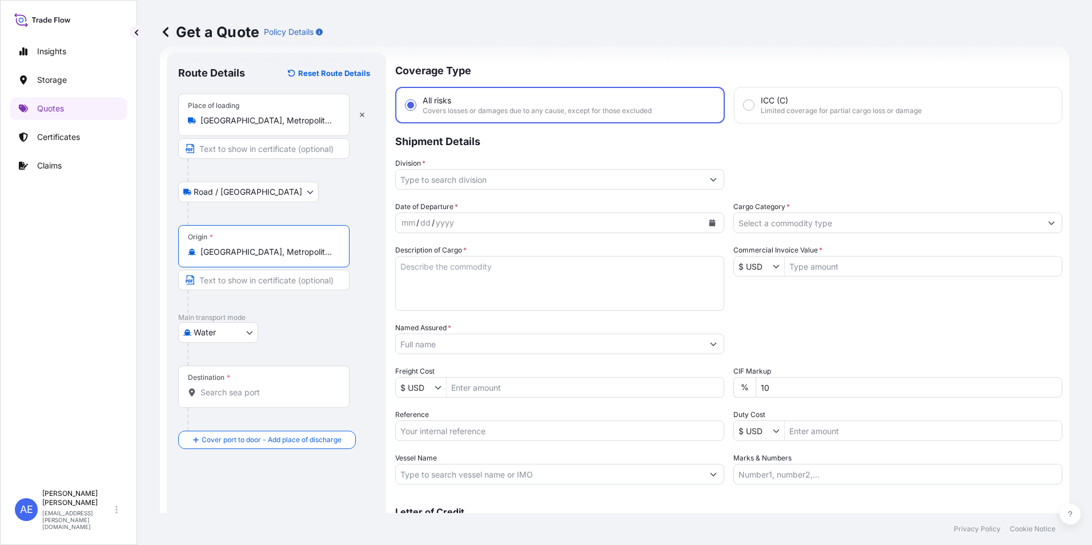
type input "[GEOGRAPHIC_DATA], Metropolitan City of [GEOGRAPHIC_DATA], [GEOGRAPHIC_DATA]"
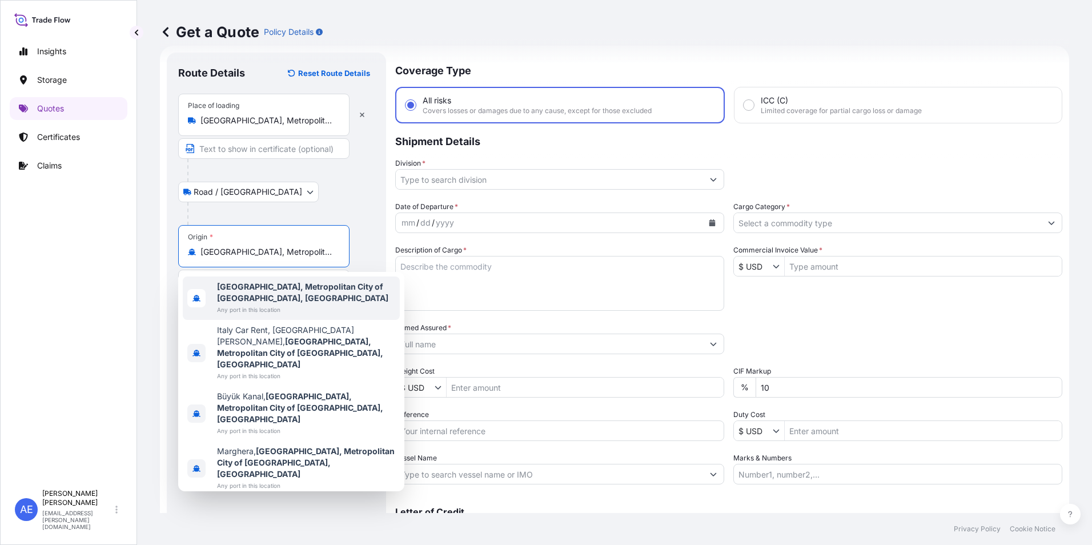
click at [269, 304] on span "Any port in this location" at bounding box center [306, 309] width 178 height 11
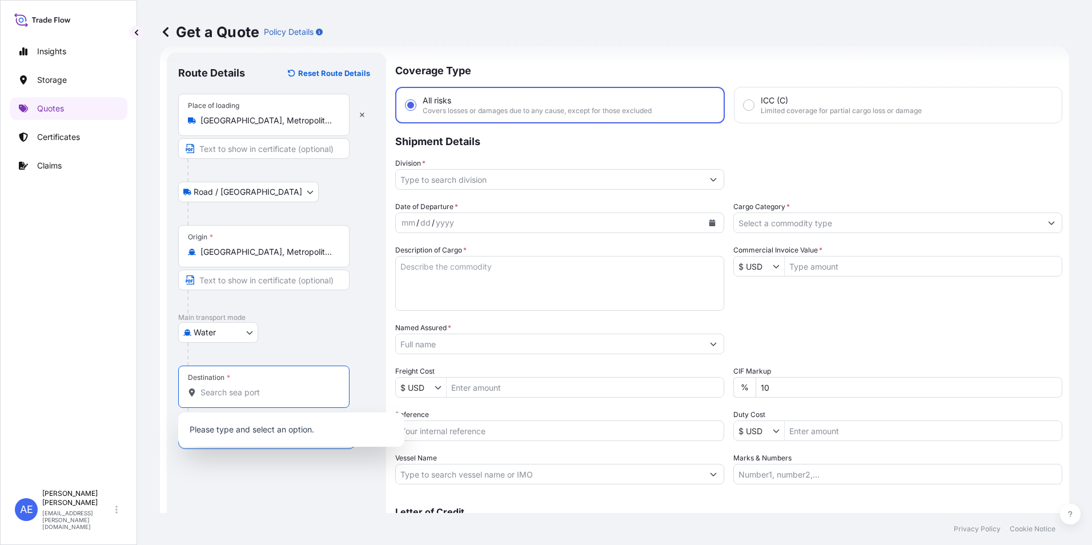
click at [244, 393] on input "Destination *" at bounding box center [267, 392] width 135 height 11
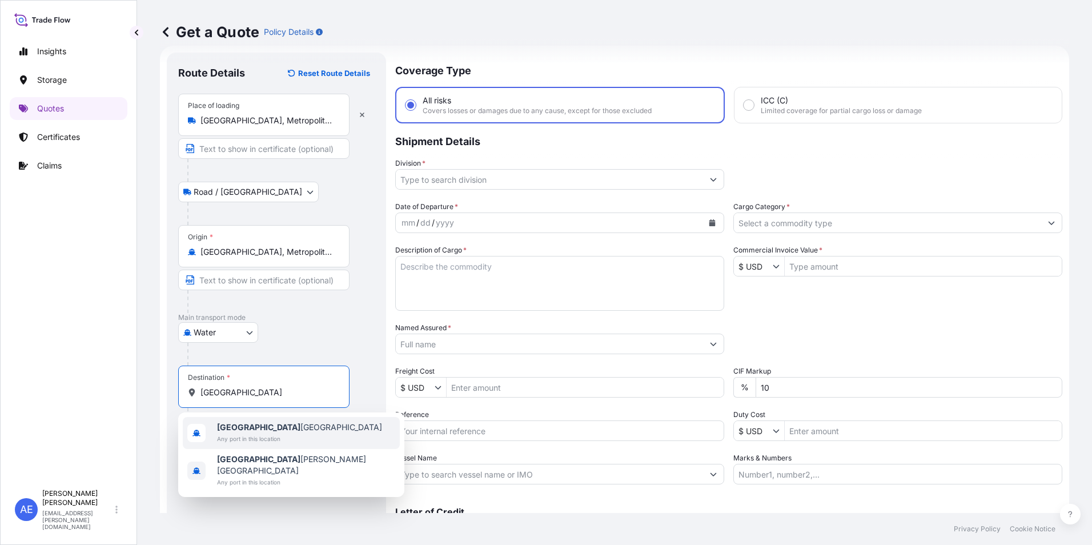
click at [256, 428] on span "[GEOGRAPHIC_DATA] [GEOGRAPHIC_DATA]" at bounding box center [299, 426] width 165 height 11
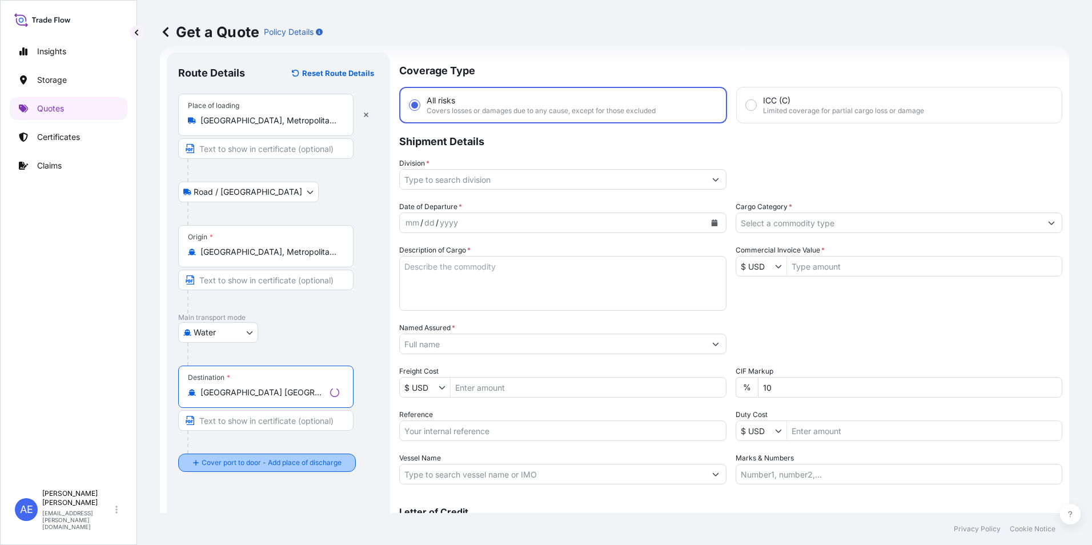
type input "[GEOGRAPHIC_DATA] [GEOGRAPHIC_DATA]"
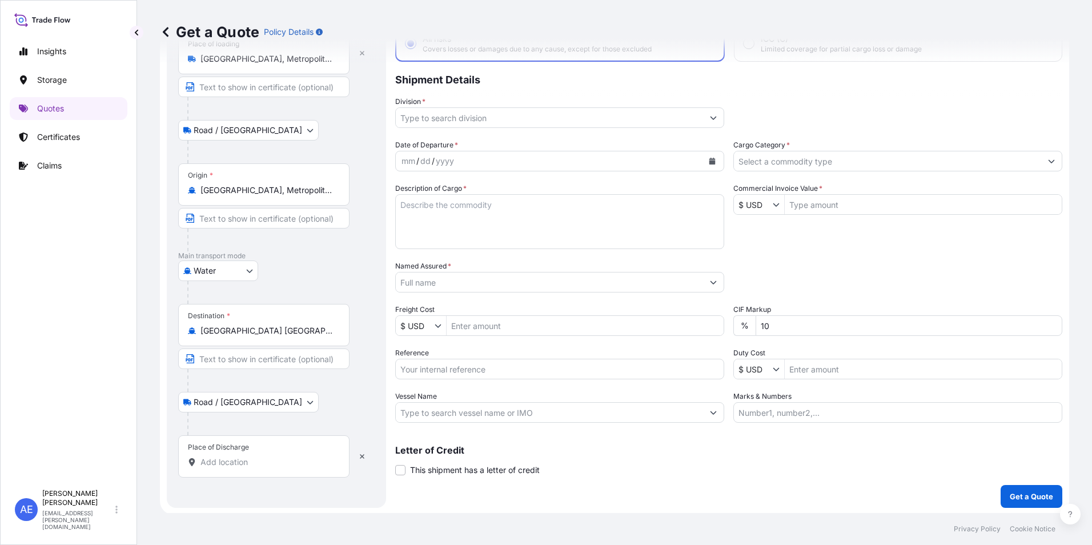
scroll to position [82, 0]
click at [224, 469] on div "Place of Discharge" at bounding box center [263, 454] width 171 height 42
click at [224, 466] on input "Place of Discharge" at bounding box center [267, 460] width 135 height 11
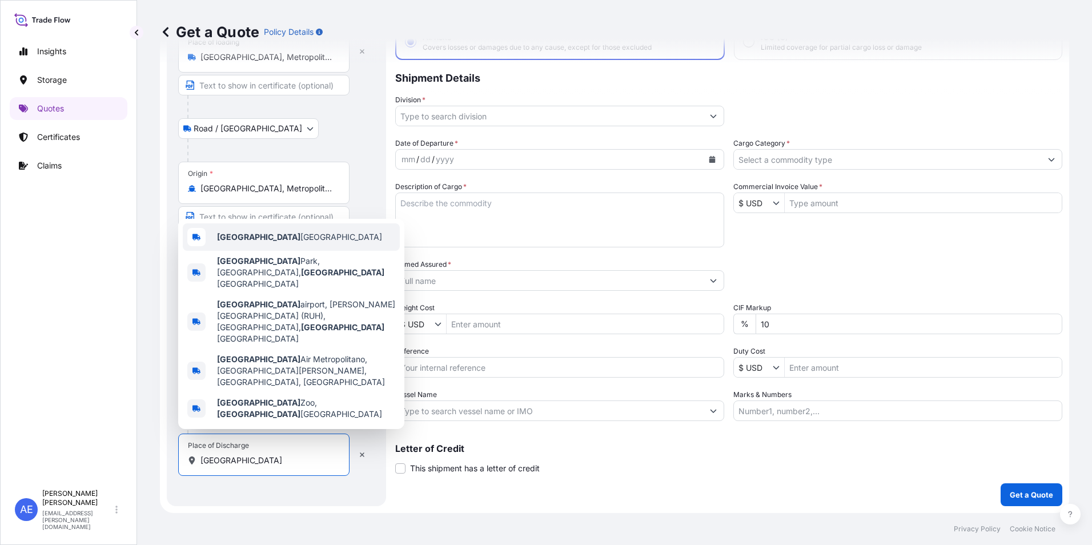
click at [269, 251] on div "[GEOGRAPHIC_DATA] [GEOGRAPHIC_DATA]" at bounding box center [291, 236] width 217 height 27
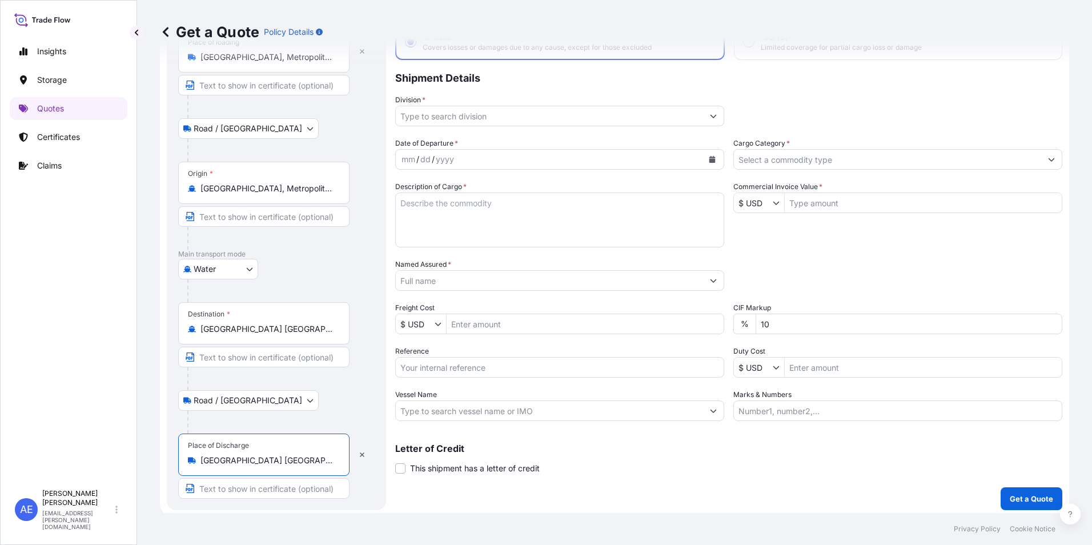
type input "[GEOGRAPHIC_DATA] [GEOGRAPHIC_DATA]"
click at [485, 373] on input "Reference" at bounding box center [559, 367] width 329 height 21
paste input "SSLS3310"
type input "SSLS3310"
click at [435, 215] on textarea "Description of Cargo *" at bounding box center [559, 219] width 329 height 55
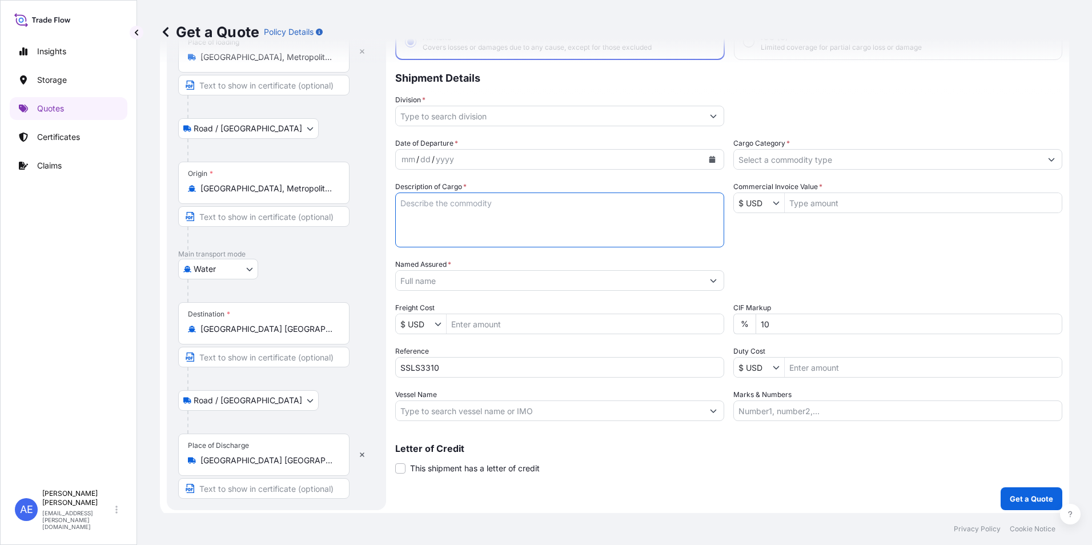
paste textarea "Furniture"
type textarea "Furniture"
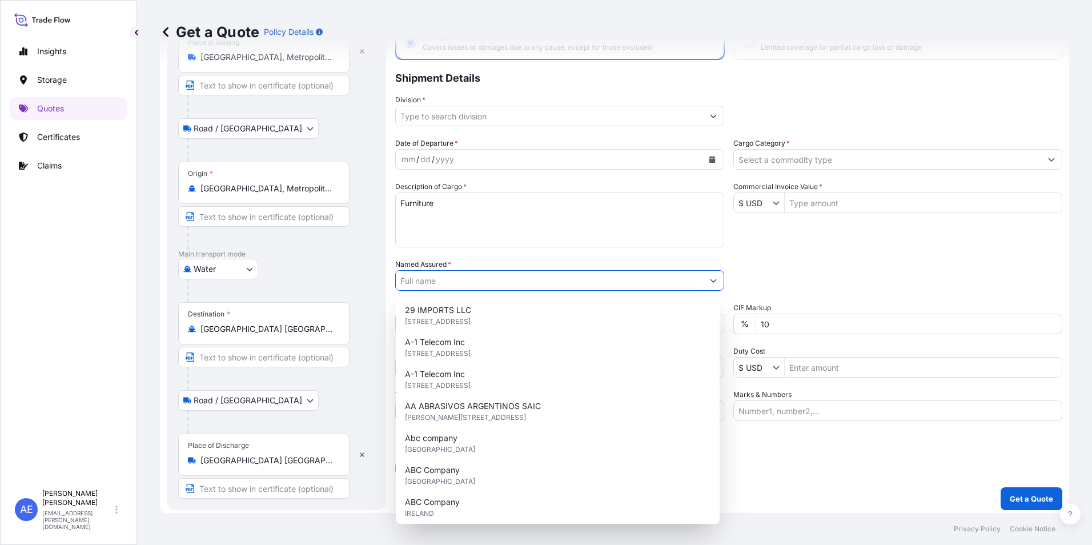
click at [459, 277] on input "Named Assured *" at bounding box center [549, 280] width 307 height 21
paste input "SHAI COMMERCIAL SOLUTIONS"
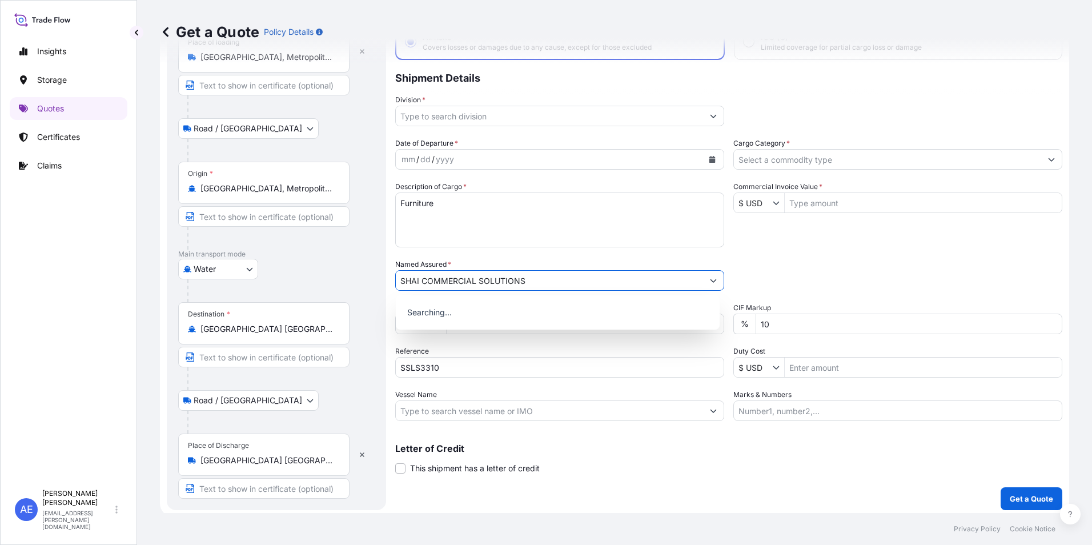
type input "SHAI COMMERCIAL SOLUTIONS"
drag, startPoint x: 789, startPoint y: 327, endPoint x: 480, endPoint y: 344, distance: 310.0
click at [533, 339] on div "Date of Departure * mm / dd / yyyy Cargo Category * Description of Cargo * Furn…" at bounding box center [728, 279] width 667 height 283
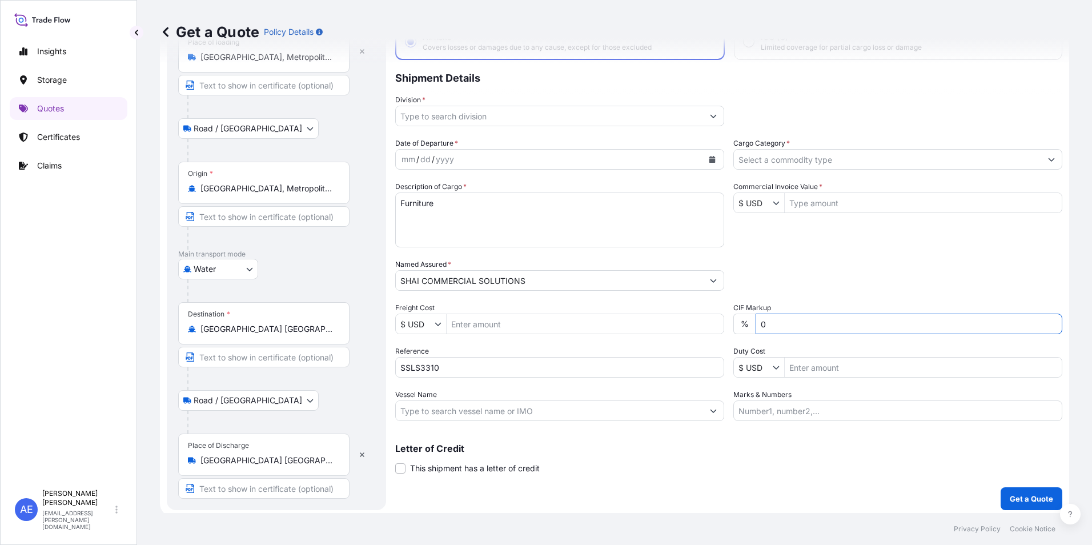
type input "0"
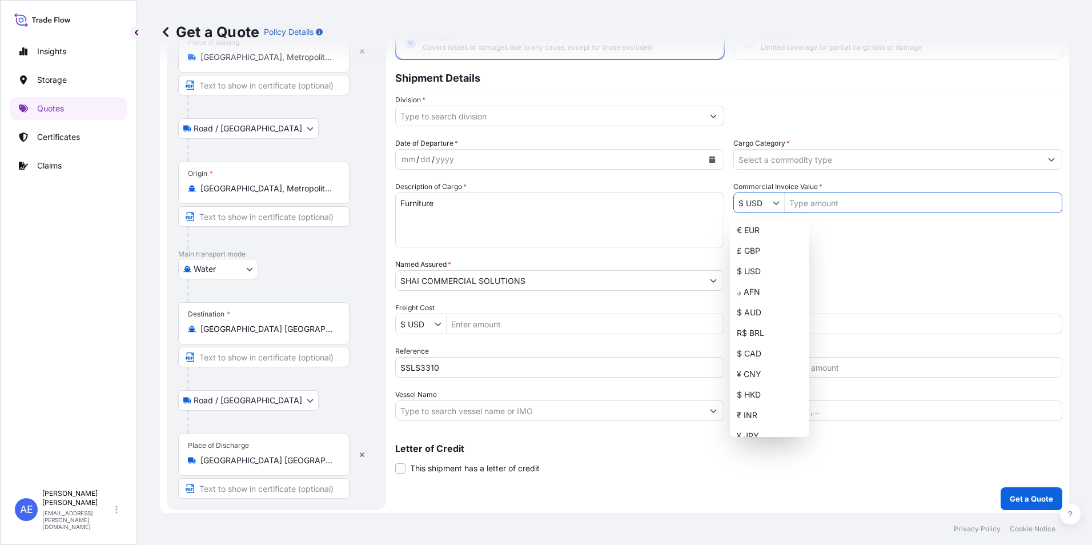
click at [776, 207] on button "Show suggestions" at bounding box center [778, 202] width 11 height 11
click at [749, 228] on div "€ EUR" at bounding box center [769, 230] width 75 height 21
type input "€ EUR"
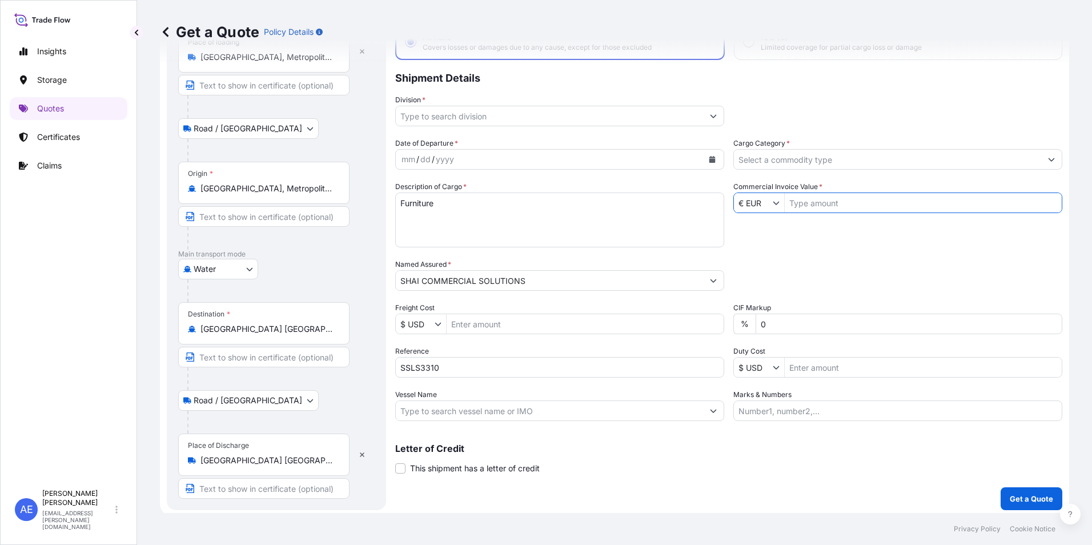
click at [807, 209] on input "Commercial Invoice Value *" at bounding box center [923, 202] width 277 height 21
paste input "132,816.19"
type input "132,816.19"
click at [814, 163] on input "Cargo Category *" at bounding box center [887, 159] width 307 height 21
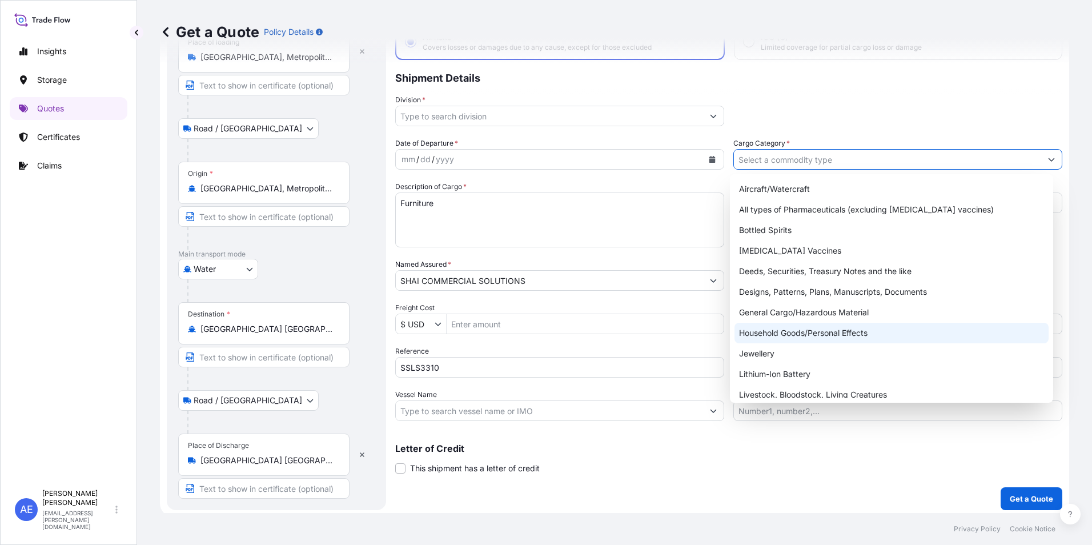
click at [813, 332] on div "Household Goods/Personal Effects" at bounding box center [891, 333] width 315 height 21
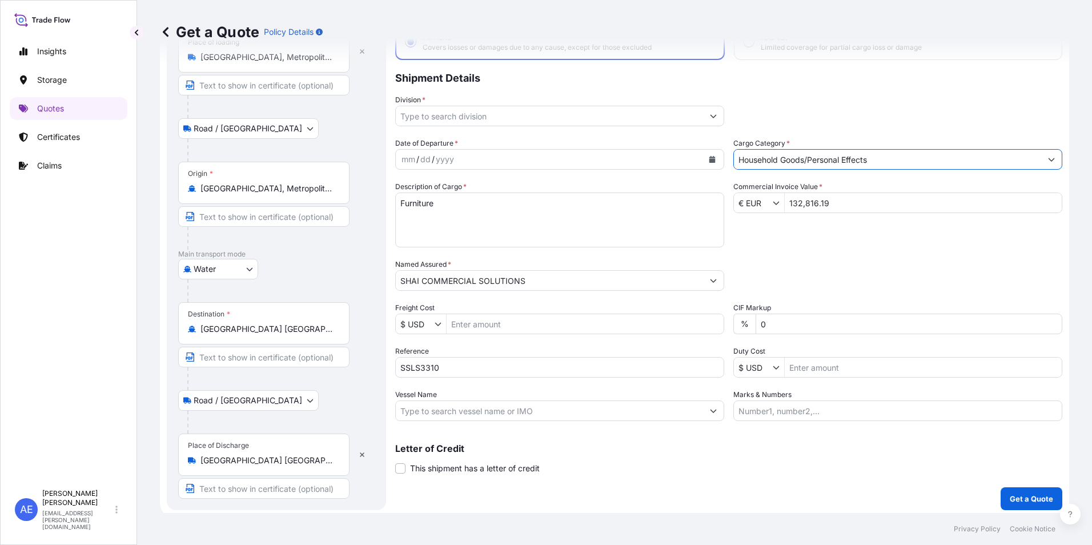
click at [812, 162] on input "Household Goods/Personal Effects" at bounding box center [887, 159] width 307 height 21
click at [1045, 160] on button "Show suggestions" at bounding box center [1051, 159] width 21 height 21
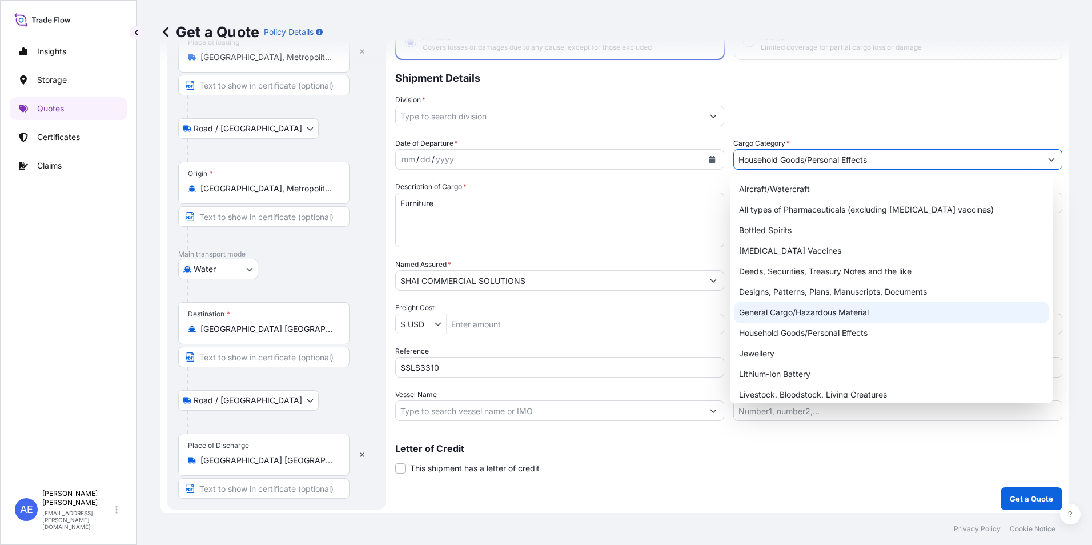
click at [854, 314] on div "General Cargo/Hazardous Material" at bounding box center [891, 312] width 315 height 21
type input "General Cargo/Hazardous Material"
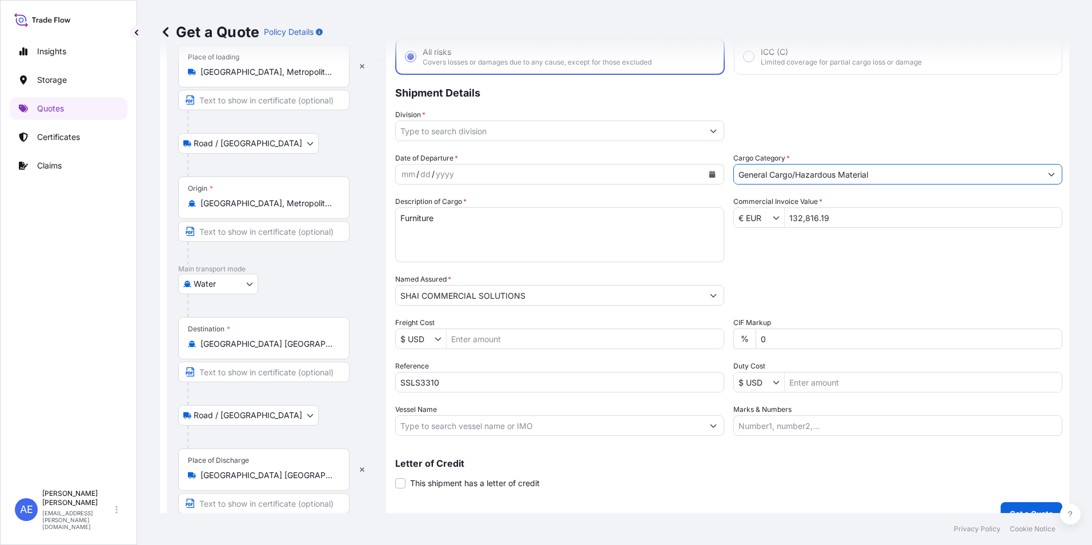
scroll to position [29, 0]
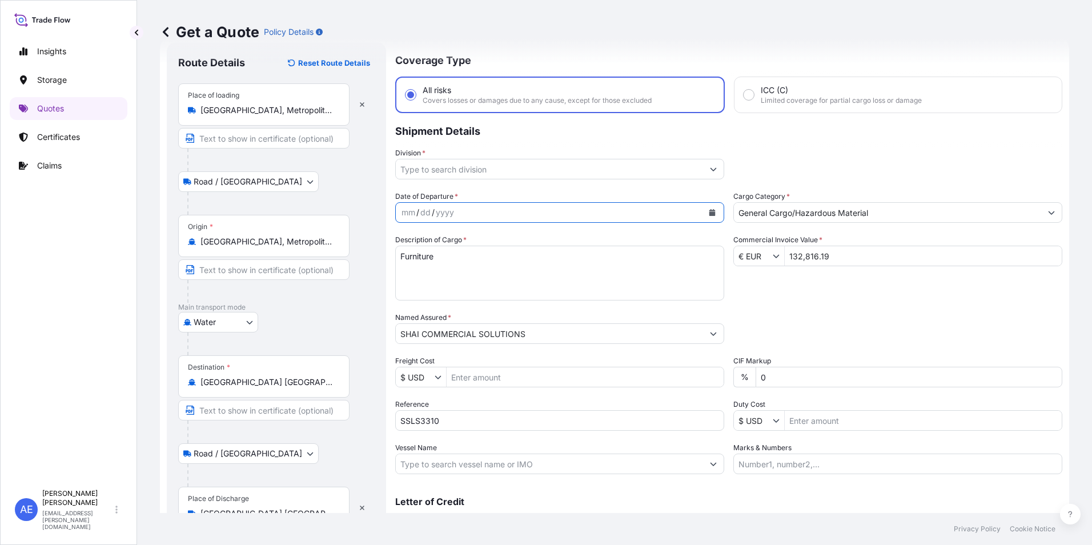
click at [710, 214] on icon "Calendar" at bounding box center [712, 212] width 6 height 7
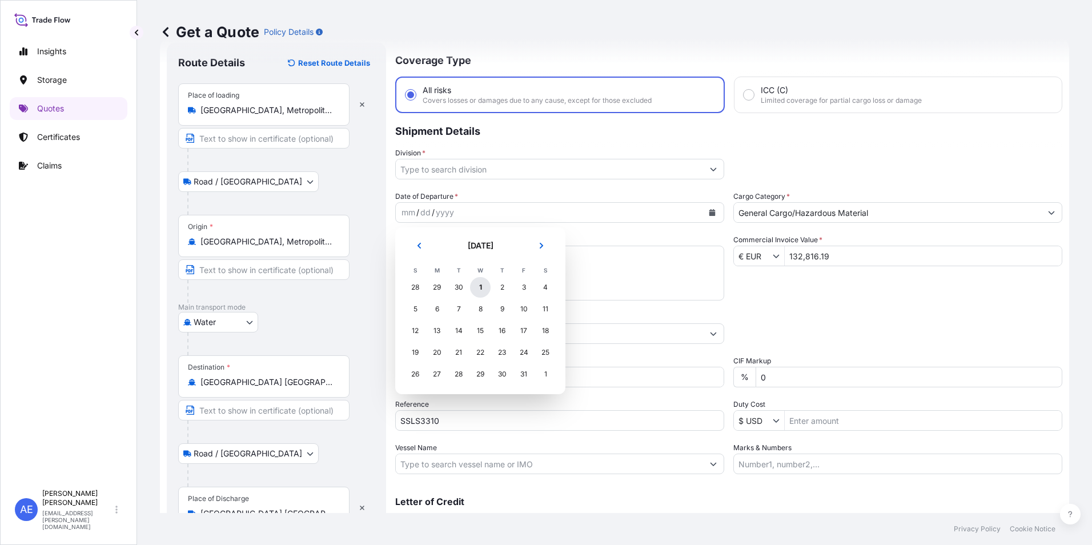
click at [480, 288] on div "1" at bounding box center [480, 287] width 21 height 21
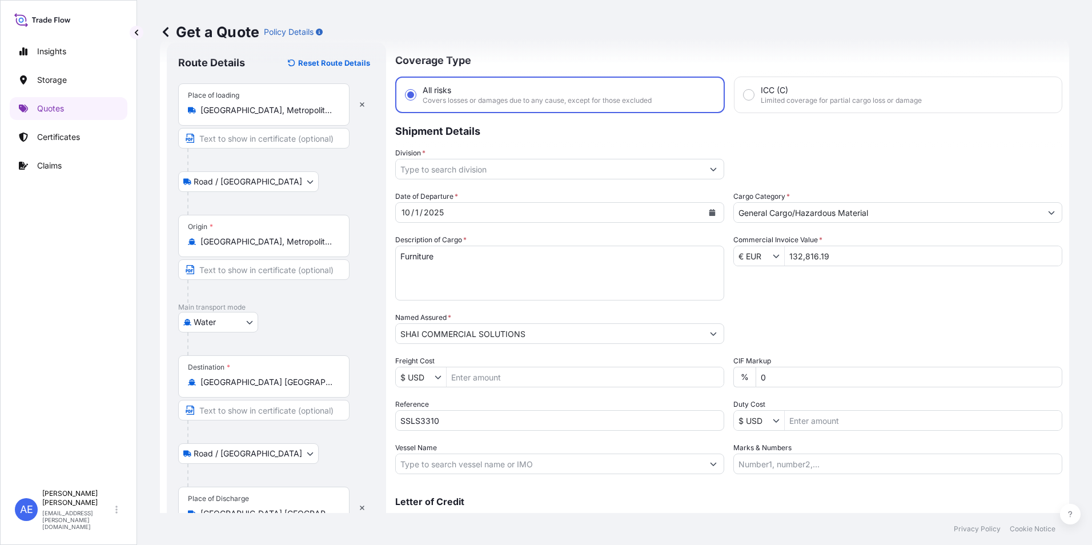
drag, startPoint x: 692, startPoint y: 156, endPoint x: 699, endPoint y: 161, distance: 8.2
click at [694, 158] on div "Division *" at bounding box center [559, 163] width 329 height 32
click at [710, 166] on icon "Show suggestions" at bounding box center [713, 169] width 7 height 7
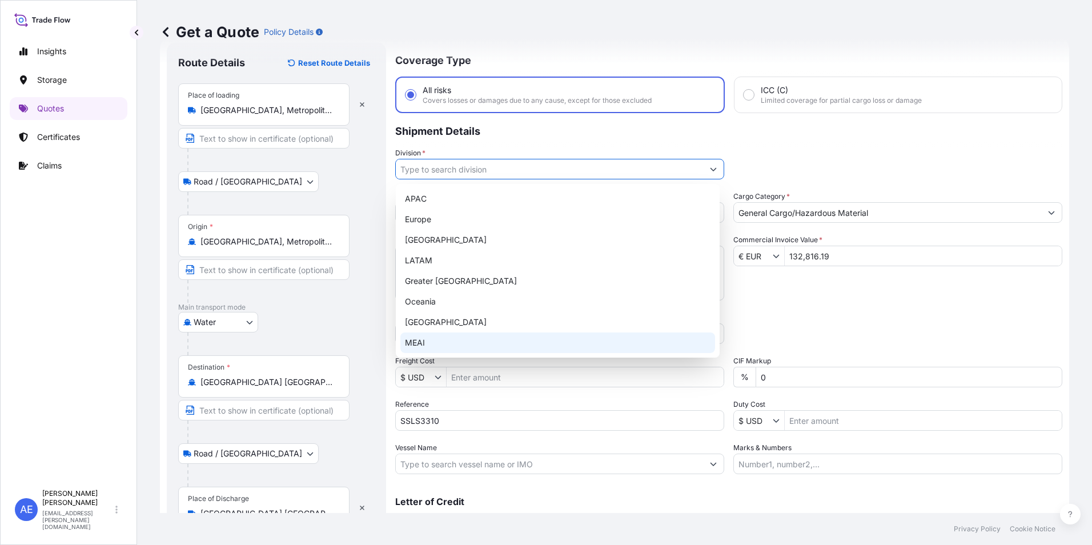
click at [435, 335] on div "MEAI" at bounding box center [557, 342] width 315 height 21
type input "MEAI"
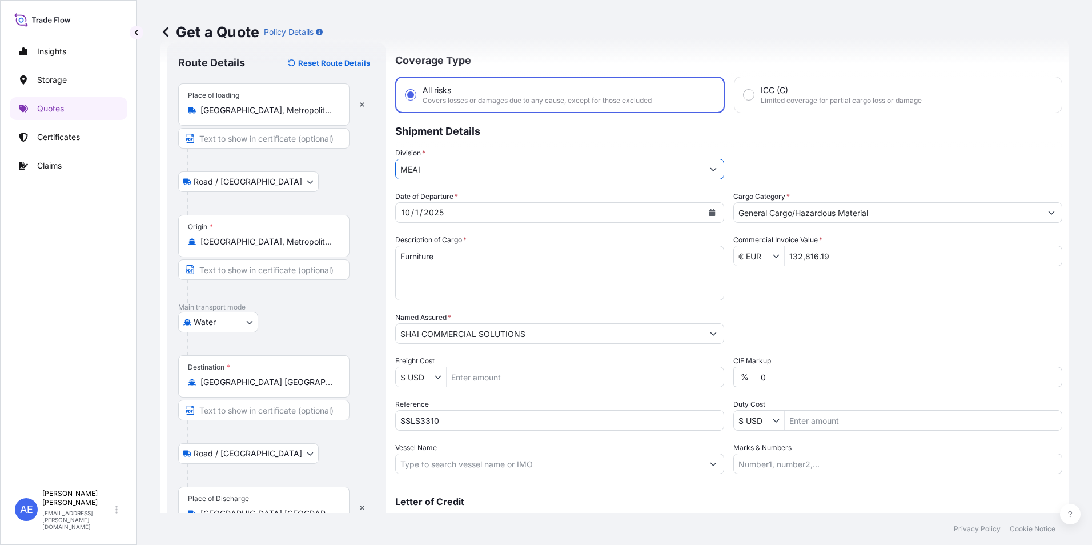
click at [788, 311] on div "Date of Departure * [DATE] Cargo Category * General Cargo/Hazardous Material De…" at bounding box center [728, 332] width 667 height 283
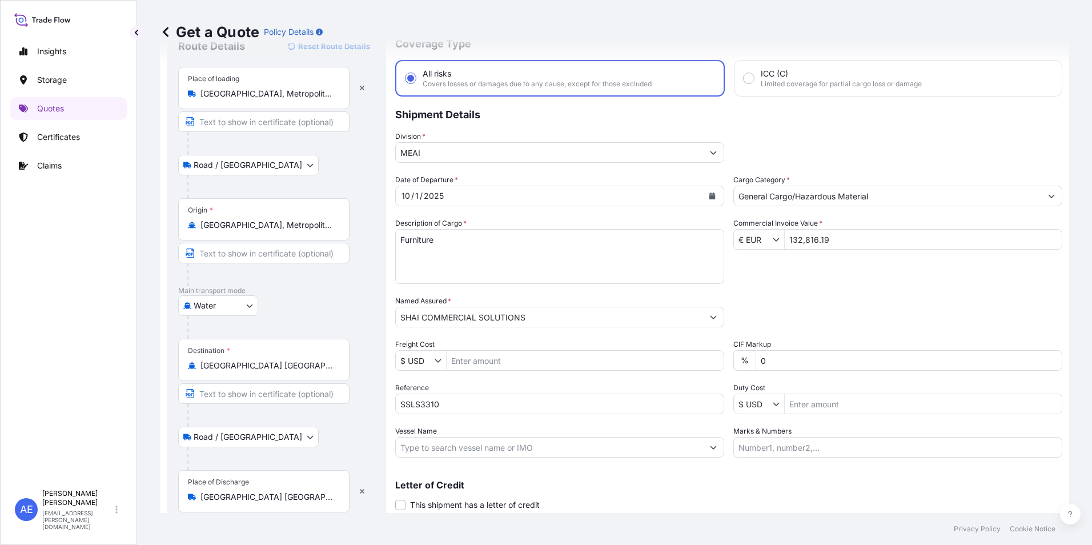
scroll to position [86, 0]
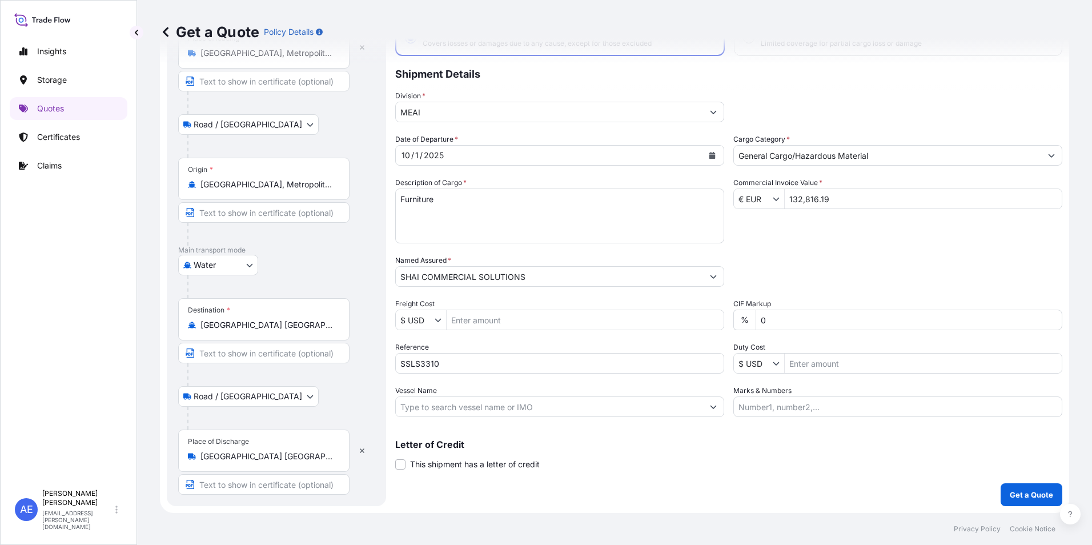
click at [1003, 488] on button "Get a Quote" at bounding box center [1032, 494] width 62 height 23
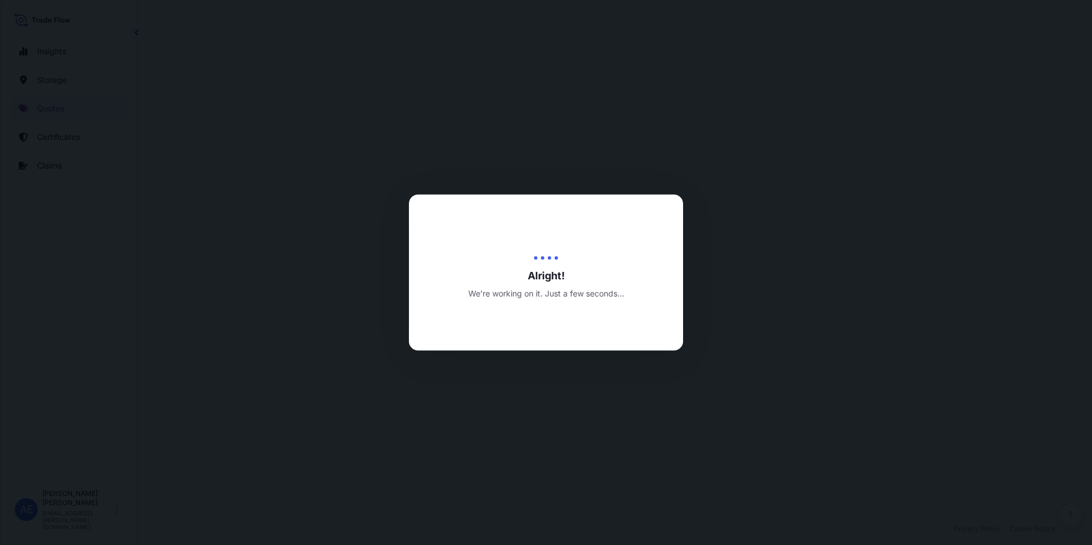
select select "Road / [GEOGRAPHIC_DATA]"
select select "Water"
select select "Road / [GEOGRAPHIC_DATA]"
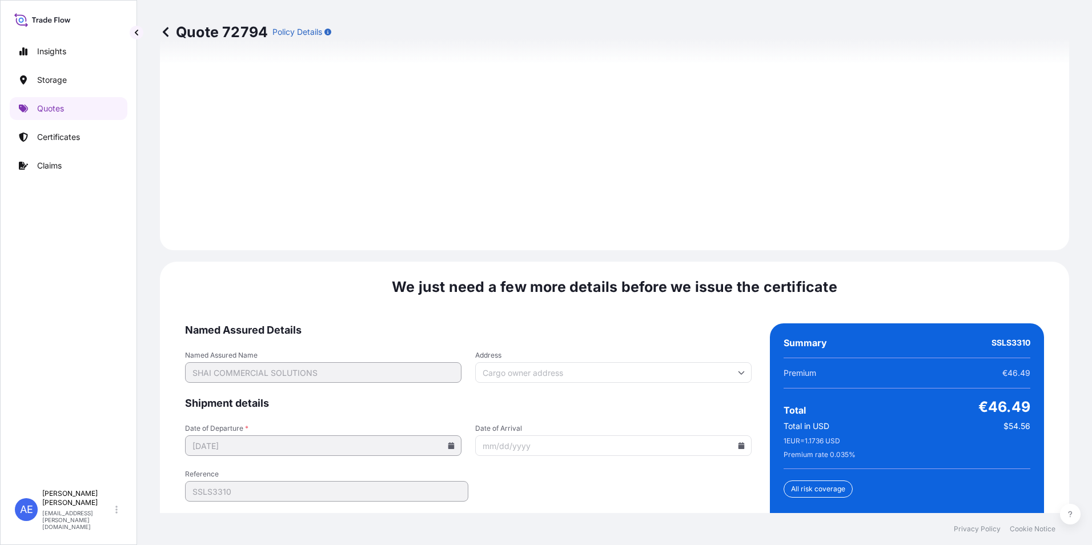
scroll to position [1759, 0]
